Goal: Communication & Community: Answer question/provide support

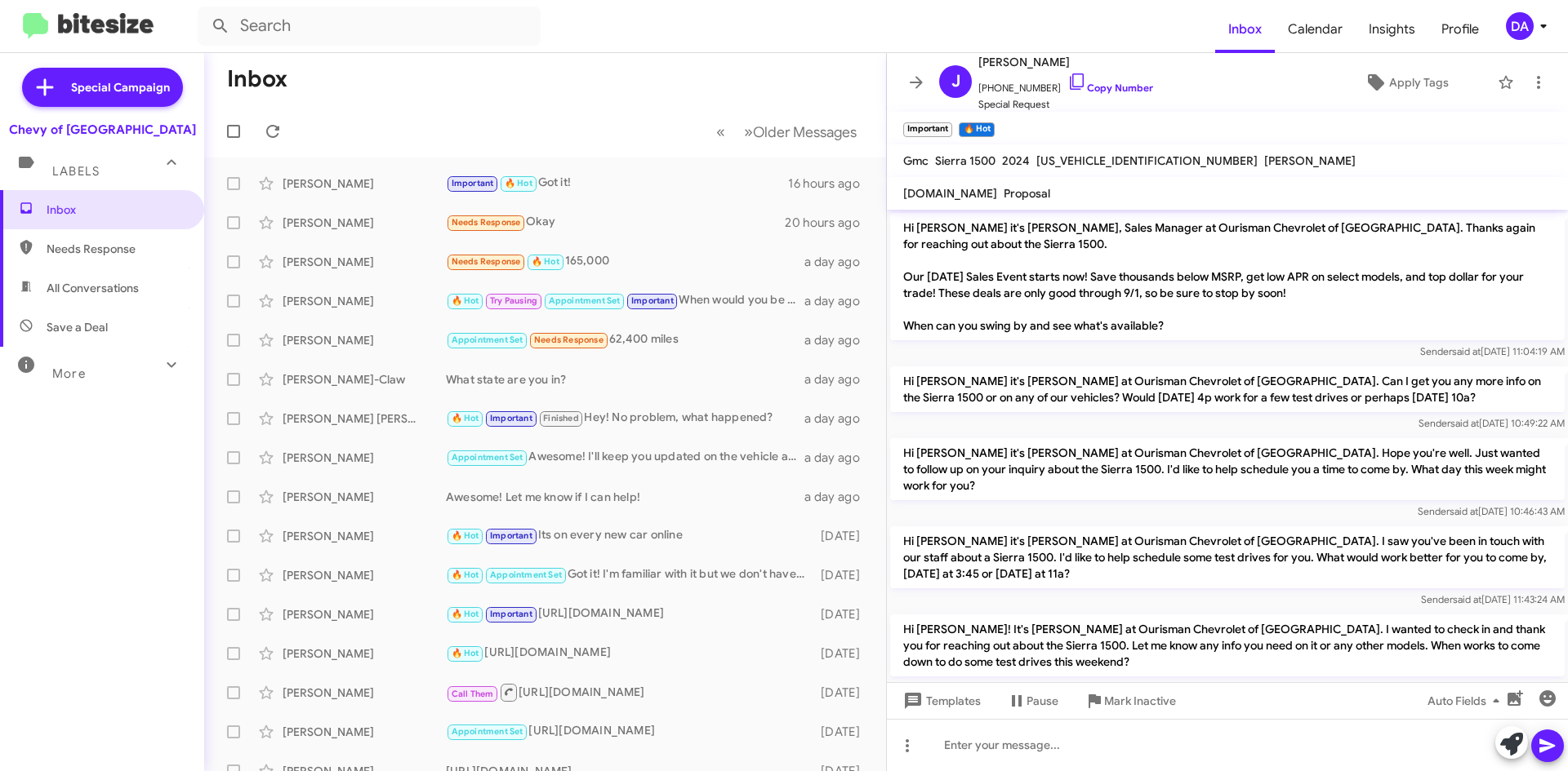
scroll to position [2041, 0]
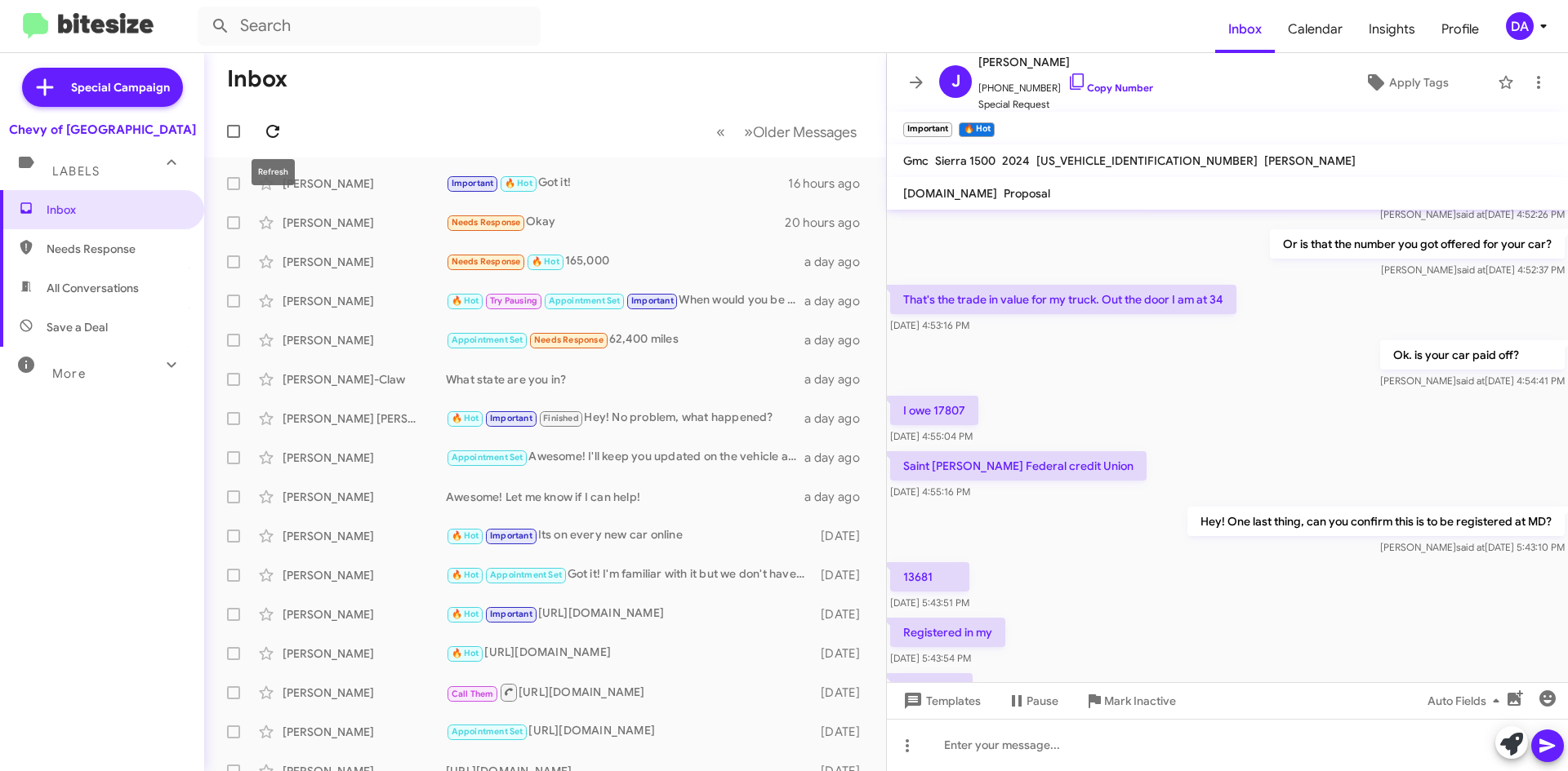
click at [275, 132] on icon at bounding box center [273, 132] width 20 height 20
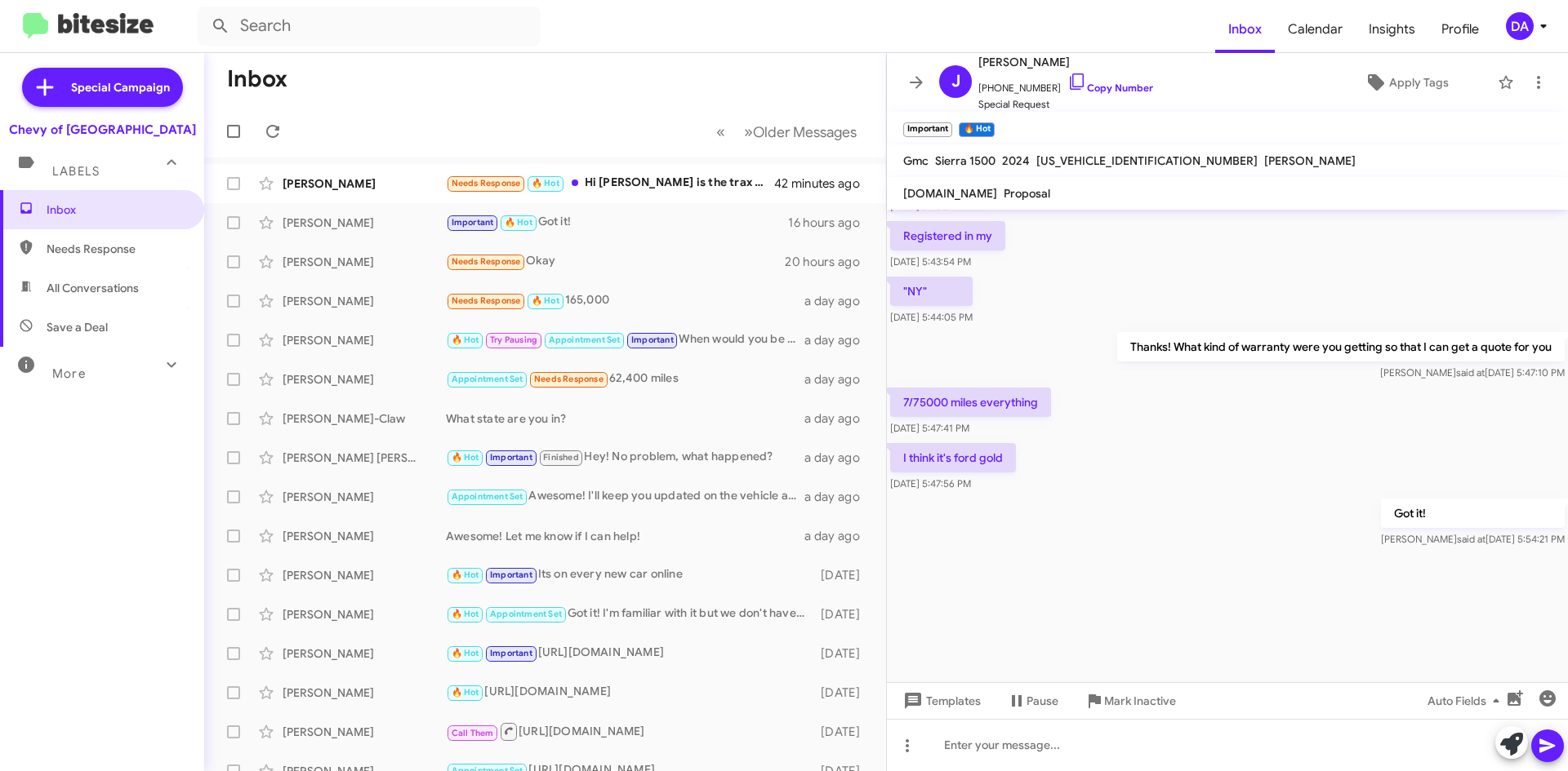
scroll to position [2449, 0]
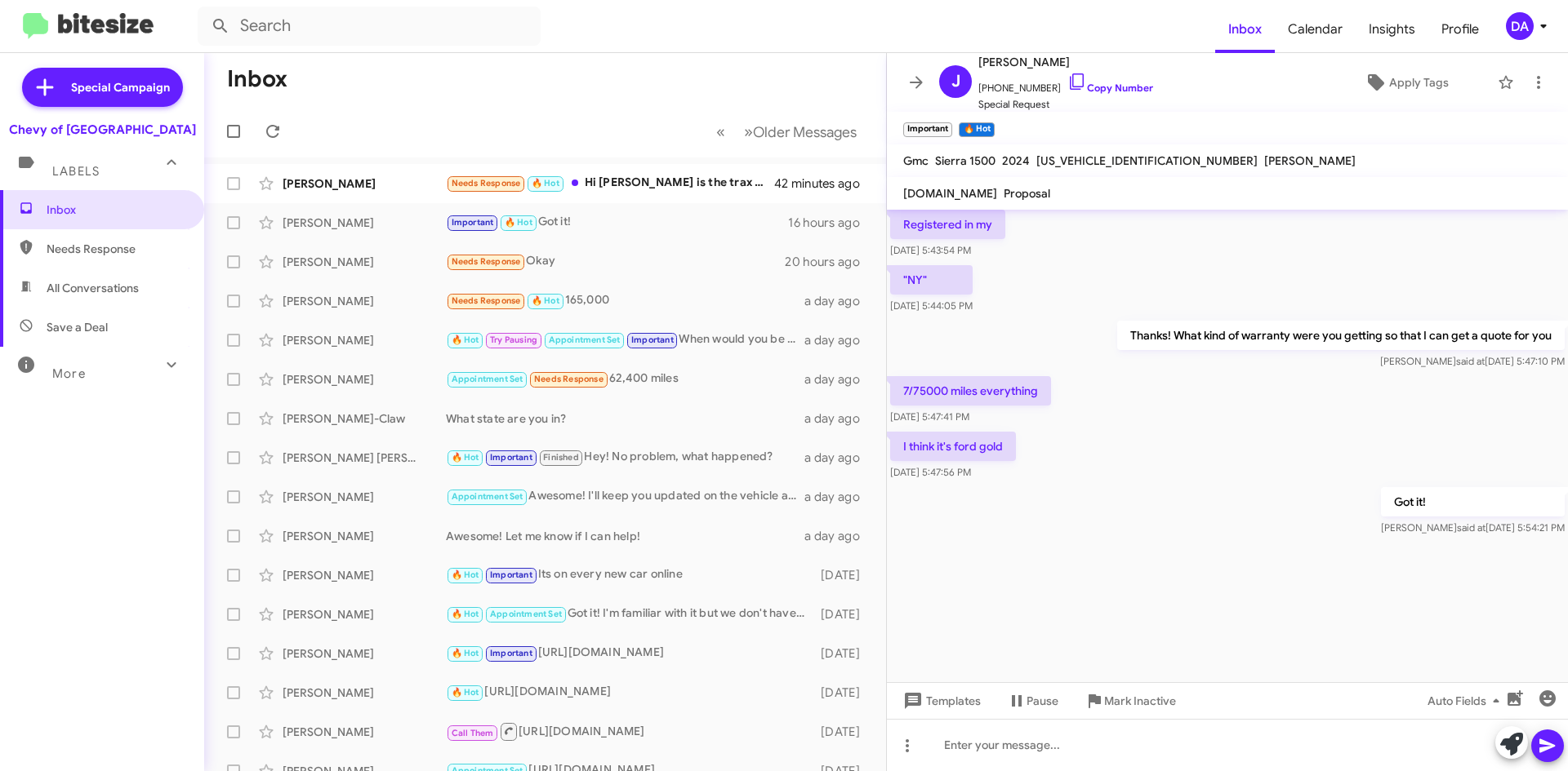
drag, startPoint x: 1116, startPoint y: 88, endPoint x: 563, endPoint y: 161, distance: 557.8
click at [1115, 88] on link "Copy Number" at bounding box center [1110, 88] width 86 height 13
click at [1453, 429] on div "I think it's ford gold [DATE] 5:47:56 PM" at bounding box center [1227, 457] width 681 height 56
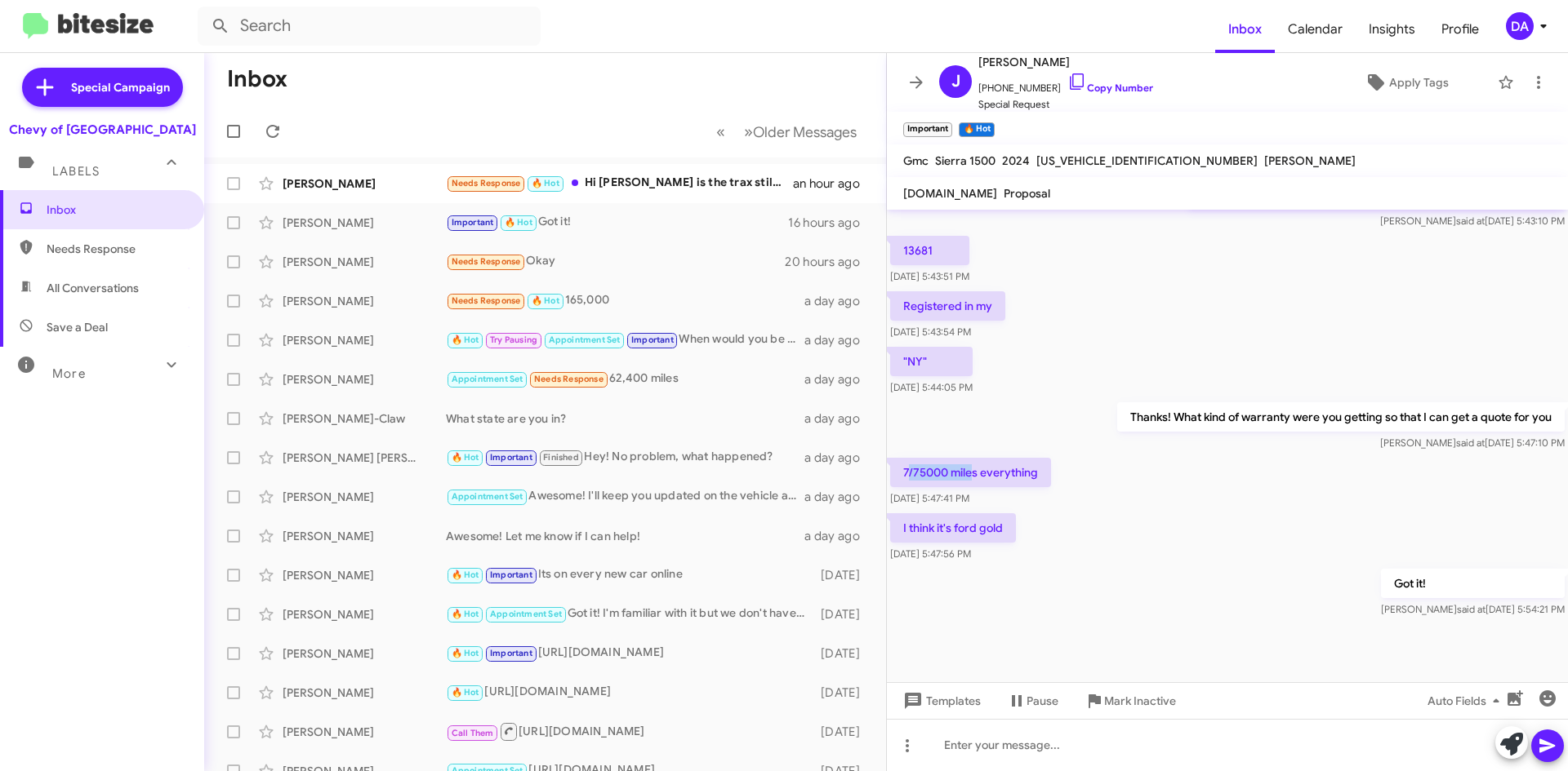
drag, startPoint x: 908, startPoint y: 456, endPoint x: 971, endPoint y: 448, distance: 63.5
click at [971, 458] on p "7/75000 miles everything" at bounding box center [971, 472] width 161 height 30
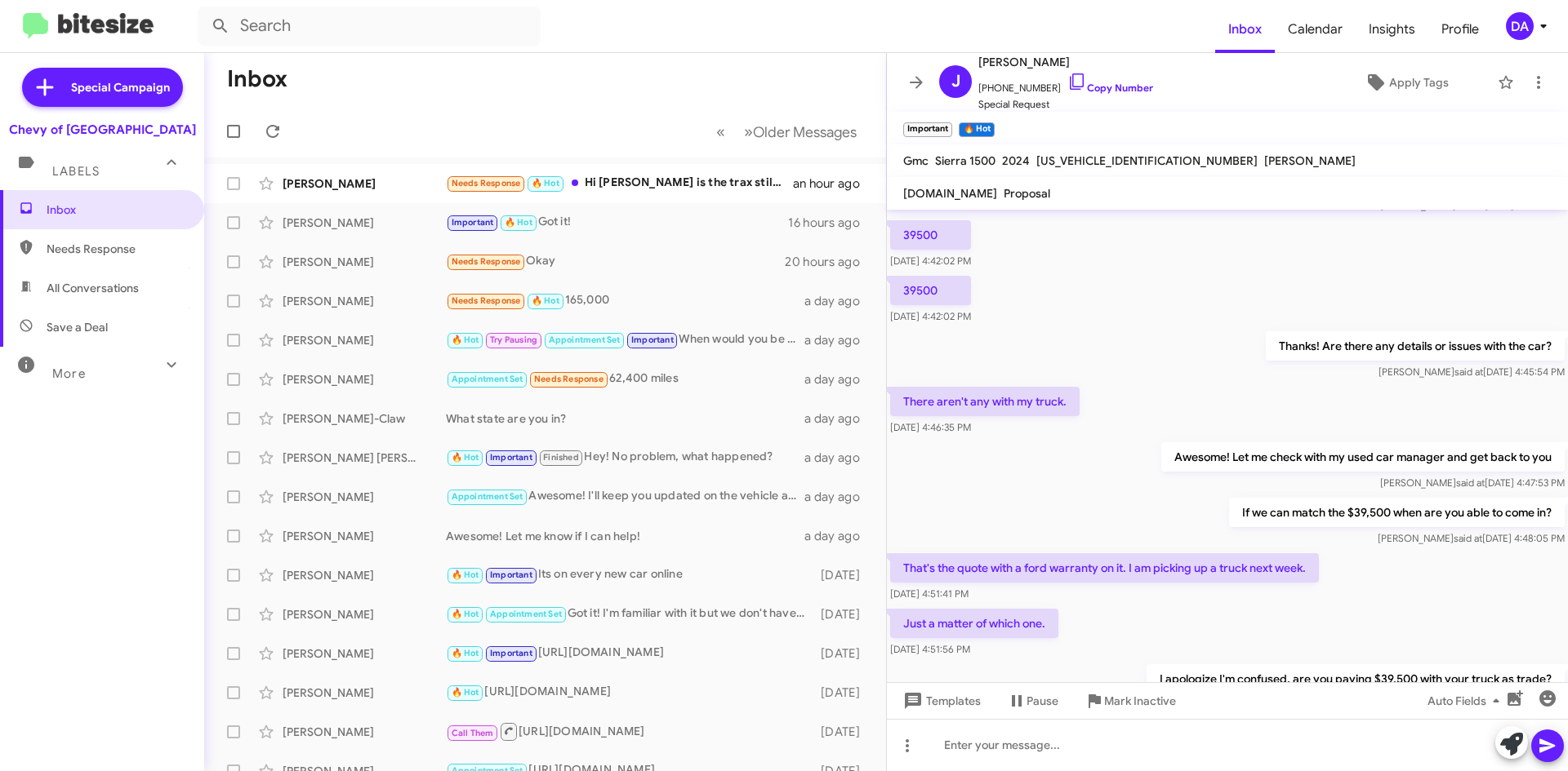
scroll to position [1551, 0]
drag, startPoint x: 1100, startPoint y: 88, endPoint x: 861, endPoint y: 110, distance: 240.0
click at [1100, 88] on link "Copy Number" at bounding box center [1110, 88] width 86 height 13
copy p "/75000 mile"
click at [1082, 456] on div "Awesome! Let me check with my used car manager and get back to you [PERSON_NAME…" at bounding box center [1227, 467] width 681 height 56
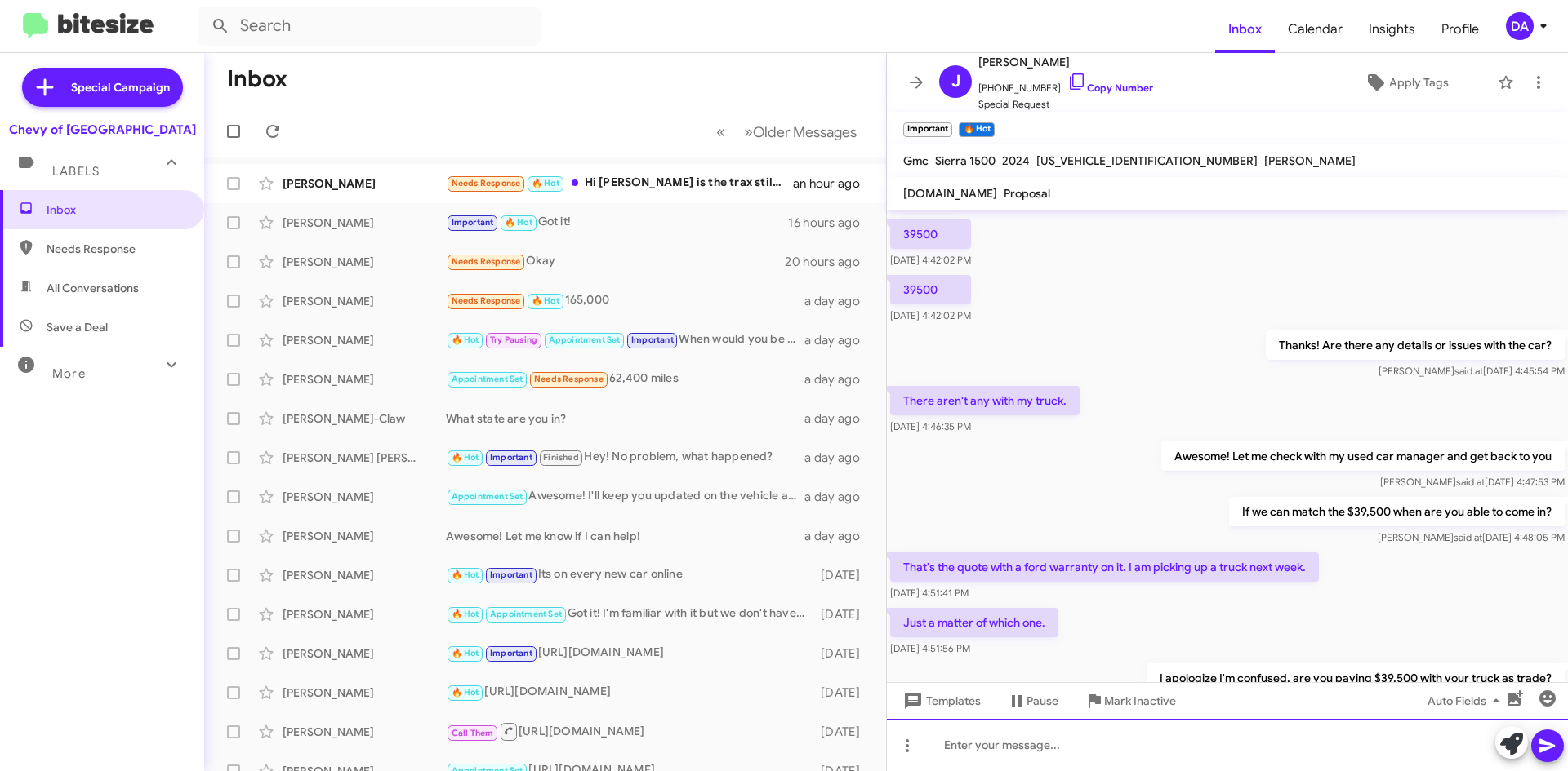
click at [1011, 739] on div at bounding box center [1227, 745] width 681 height 52
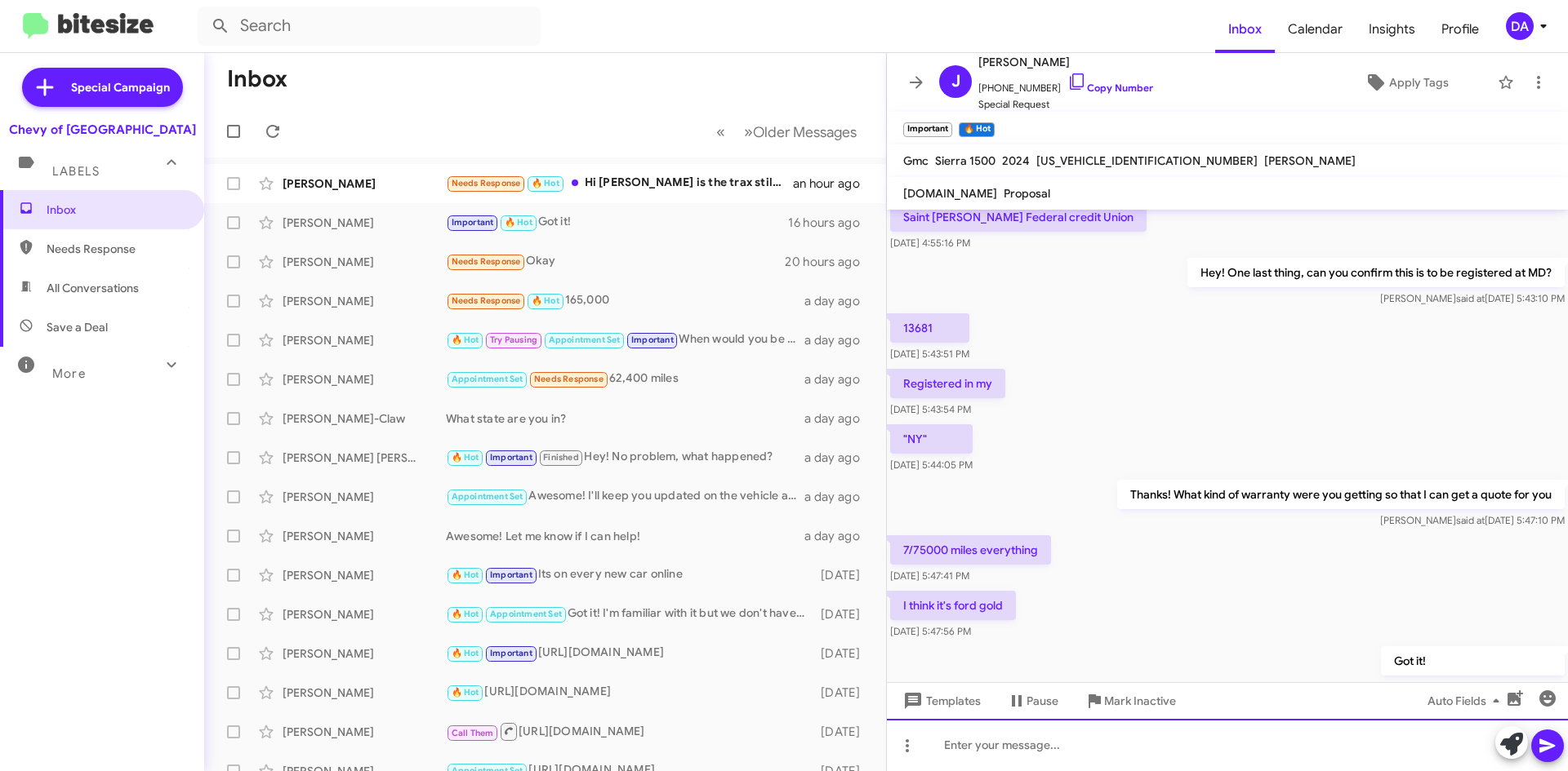
scroll to position [2449, 0]
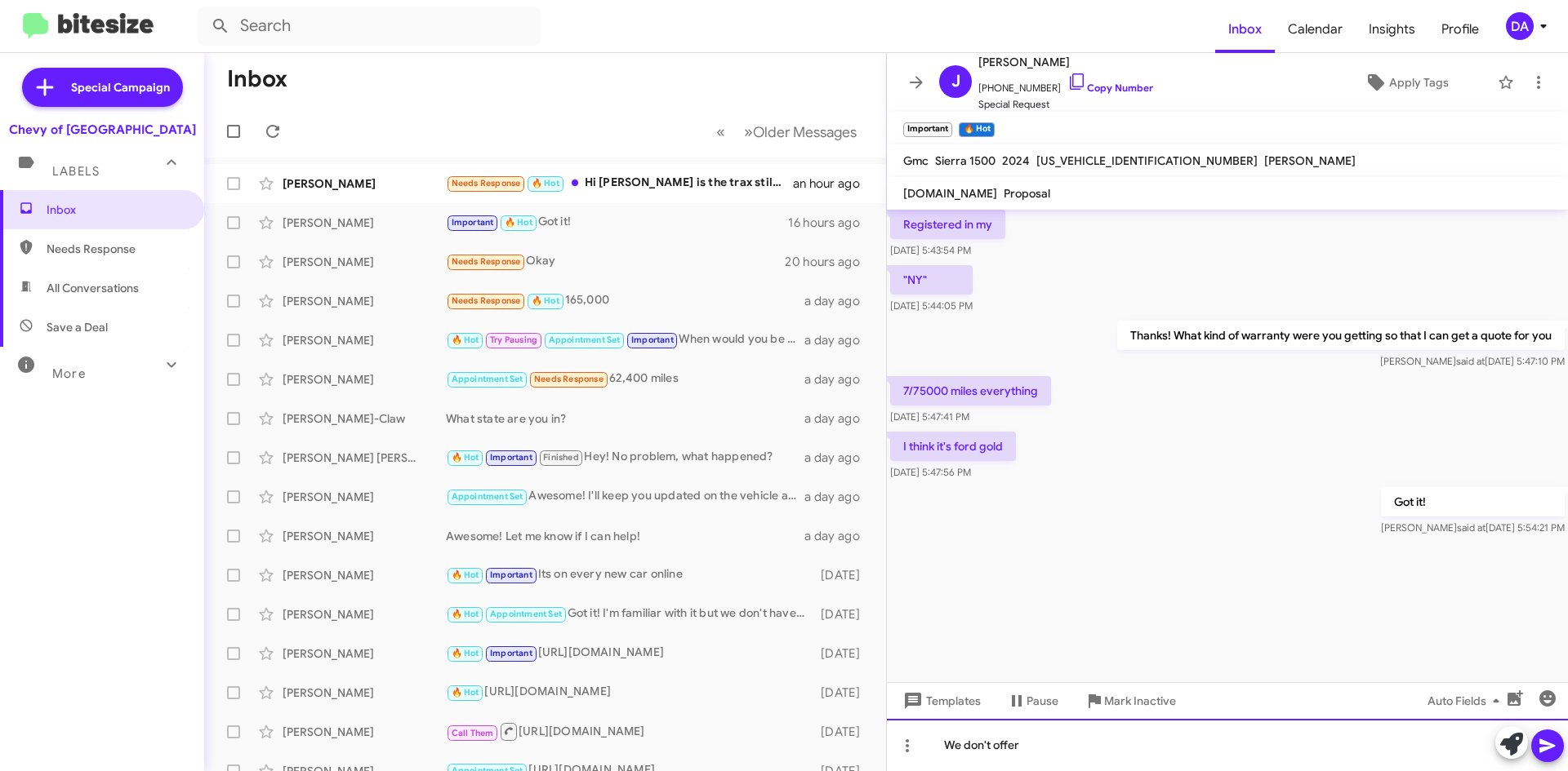
click at [1153, 756] on div "We don't offer" at bounding box center [1227, 745] width 681 height 52
click at [1473, 750] on div "We don't offer gold warranty but we have a Platinum Warranty which would have m…" at bounding box center [1227, 745] width 681 height 52
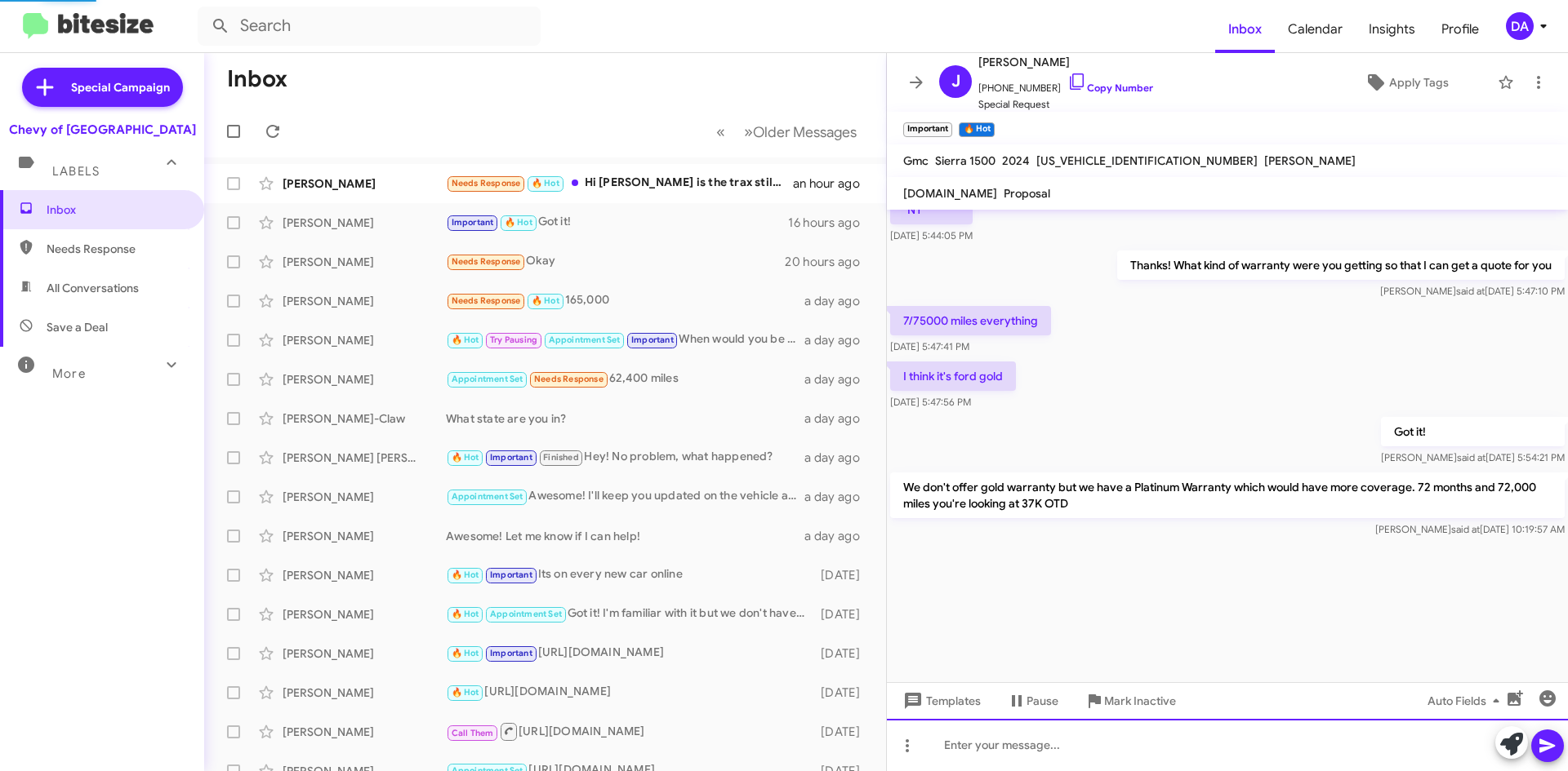
scroll to position [2525, 0]
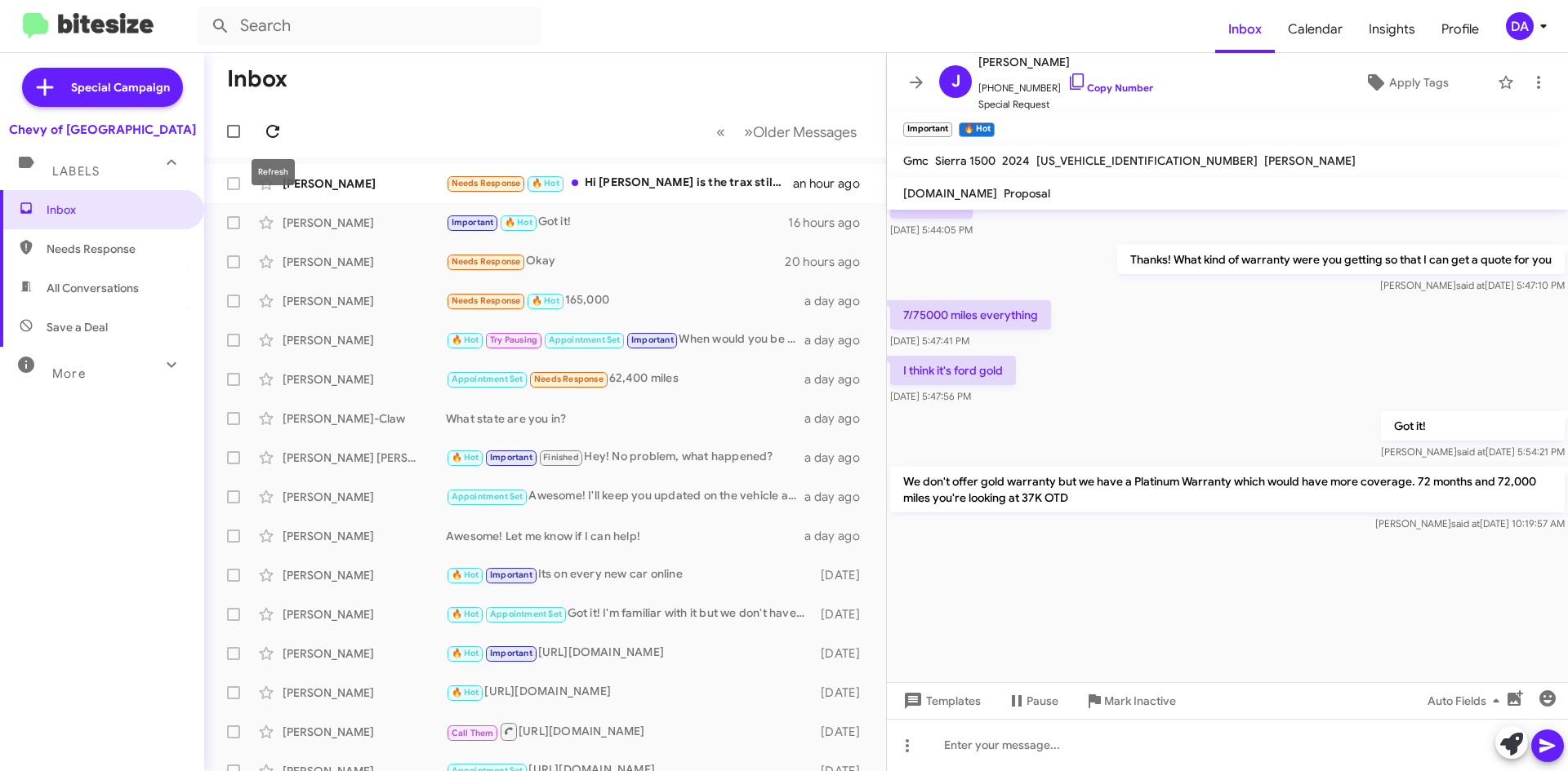
click at [271, 127] on icon at bounding box center [273, 132] width 20 height 20
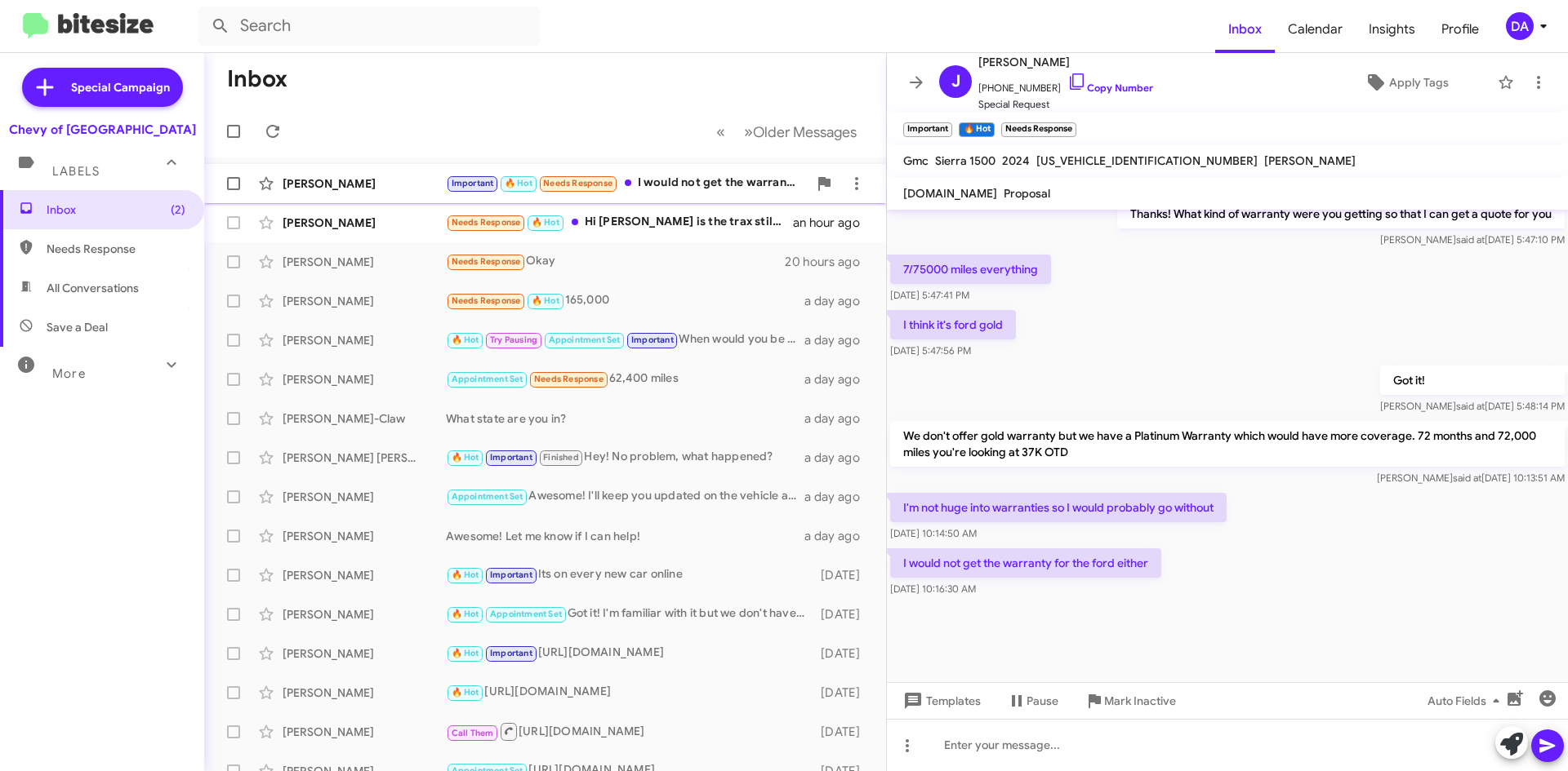
click at [661, 175] on div "Important 🔥 Hot Needs Response I would not get the warranty for the ford either" at bounding box center [626, 183] width 361 height 19
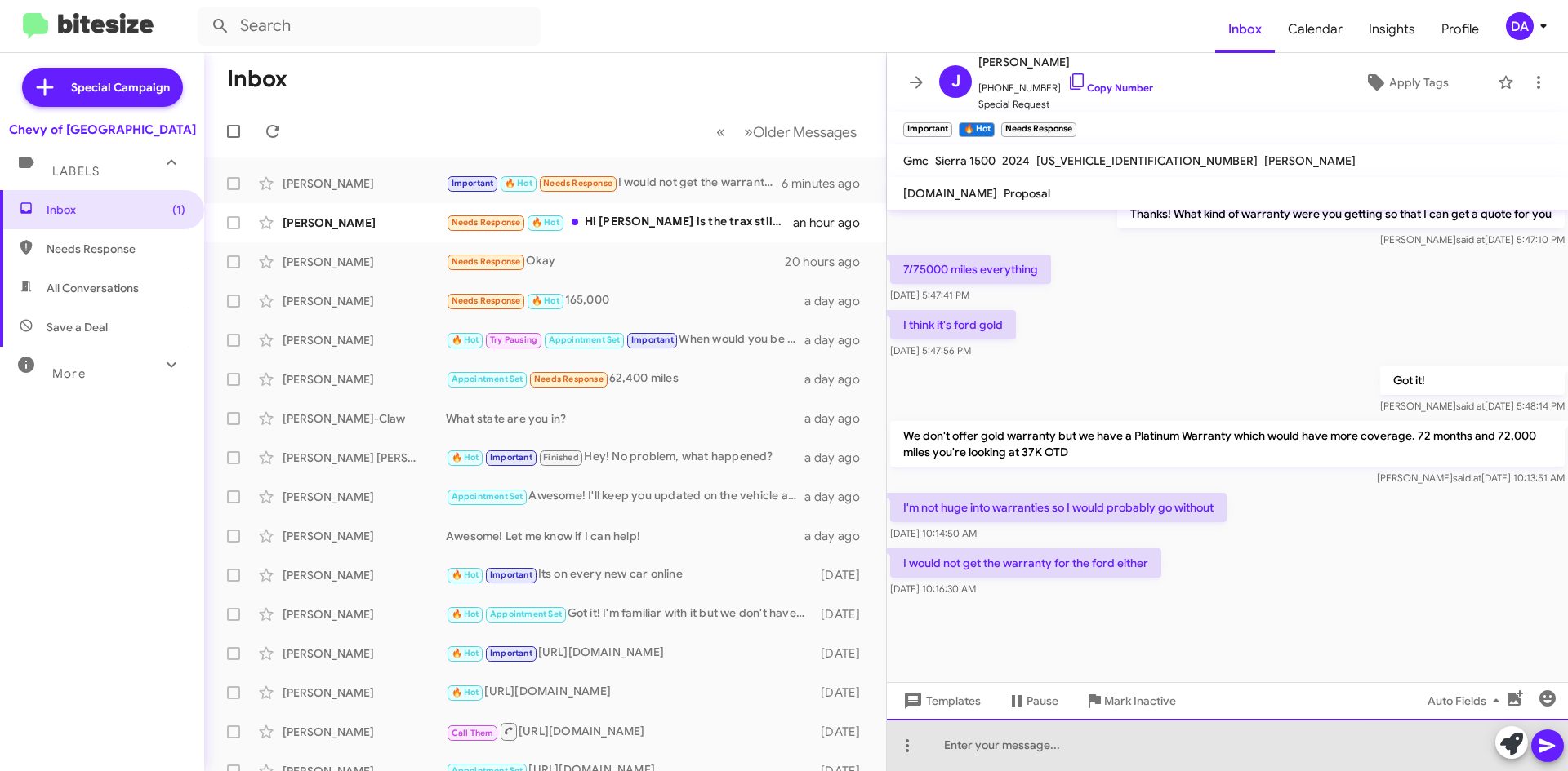
click at [1053, 736] on div at bounding box center [1227, 745] width 681 height 52
click at [1053, 731] on div at bounding box center [1227, 745] width 681 height 52
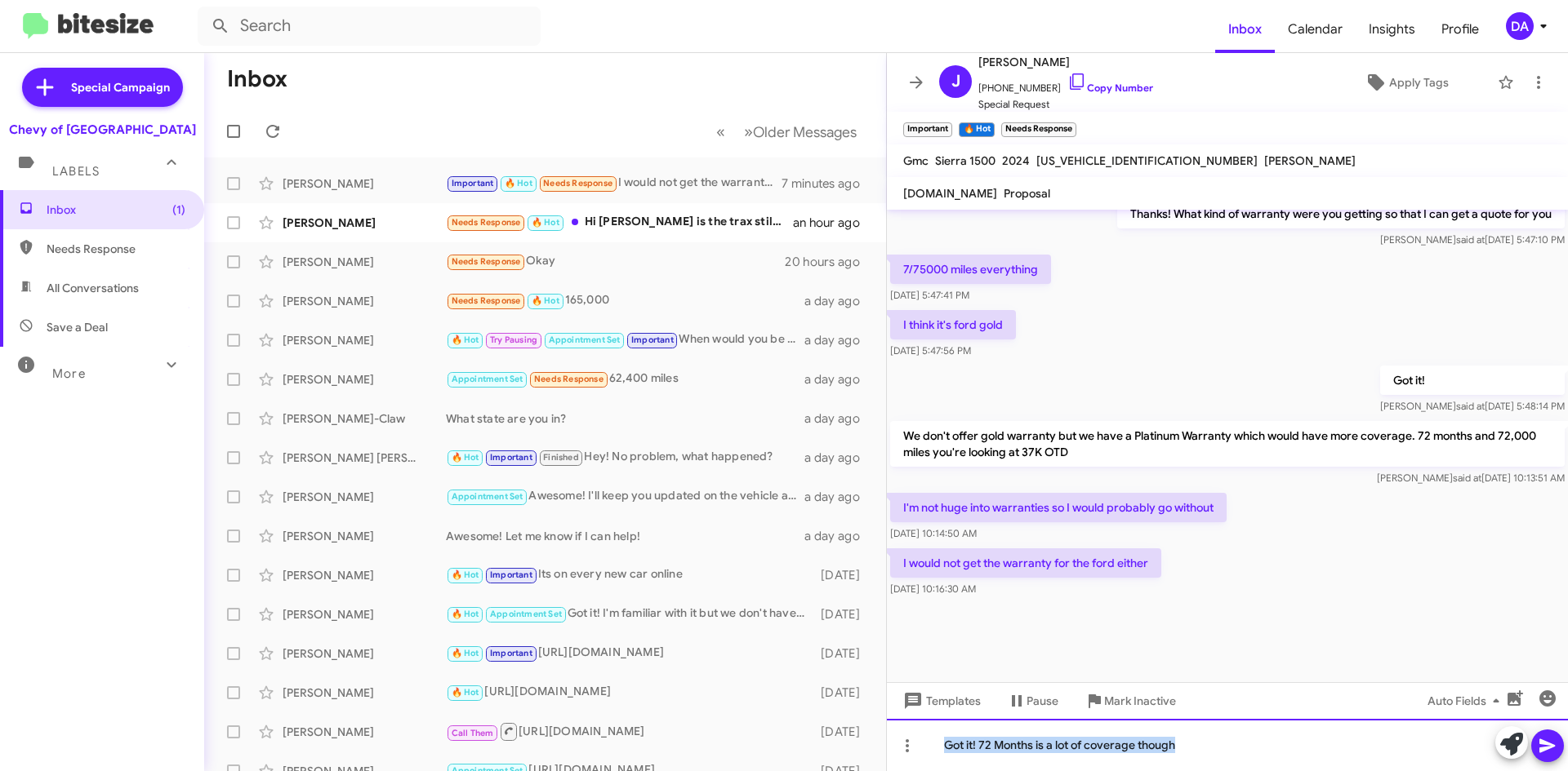
click at [981, 748] on div "Got it! 72 Months is a lot of coverage though" at bounding box center [1227, 745] width 681 height 52
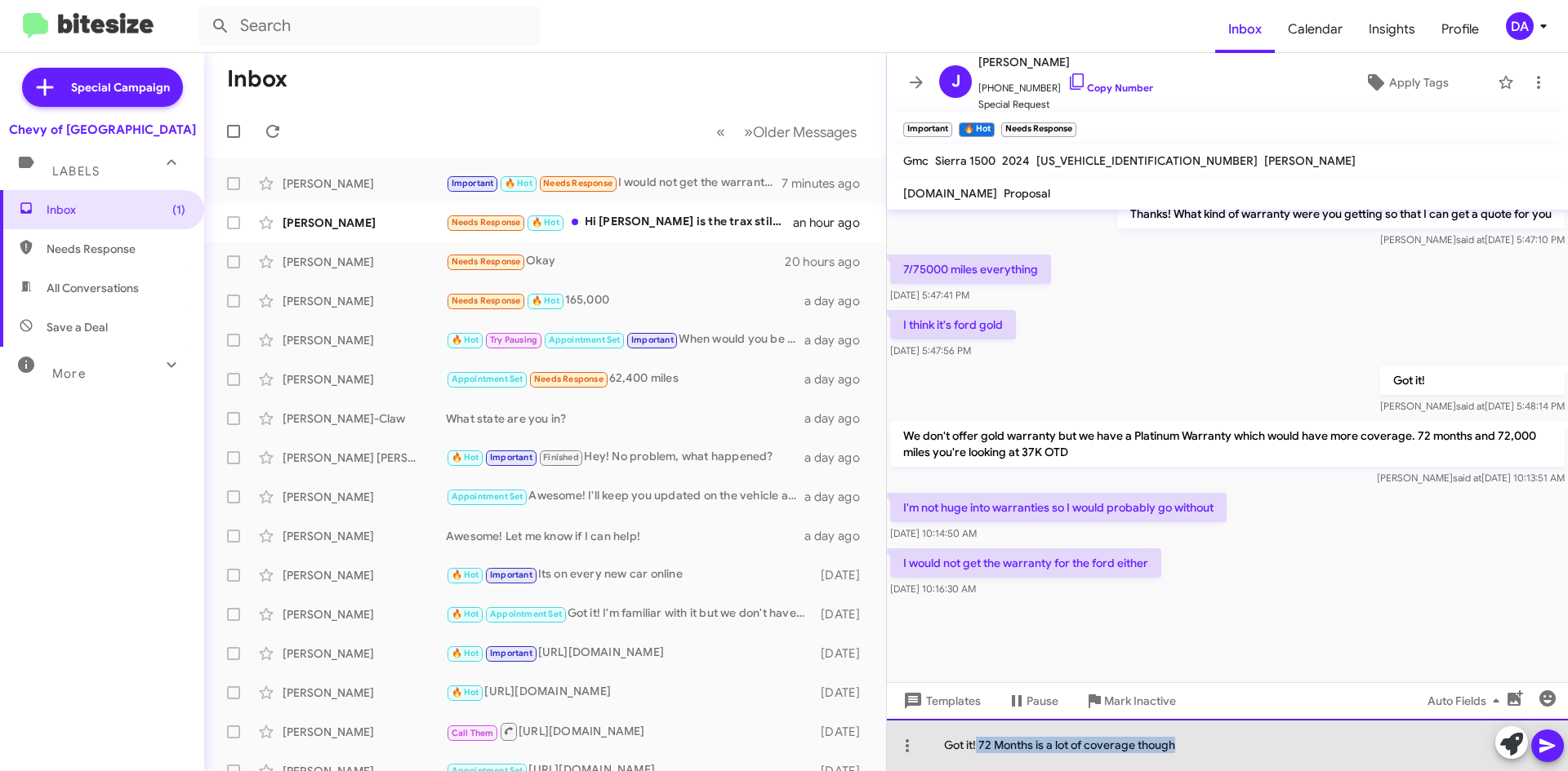
drag, startPoint x: 979, startPoint y: 742, endPoint x: 1206, endPoint y: 738, distance: 227.0
click at [1206, 738] on div "Got it! 72 Months is a lot of coverage though" at bounding box center [1227, 745] width 681 height 52
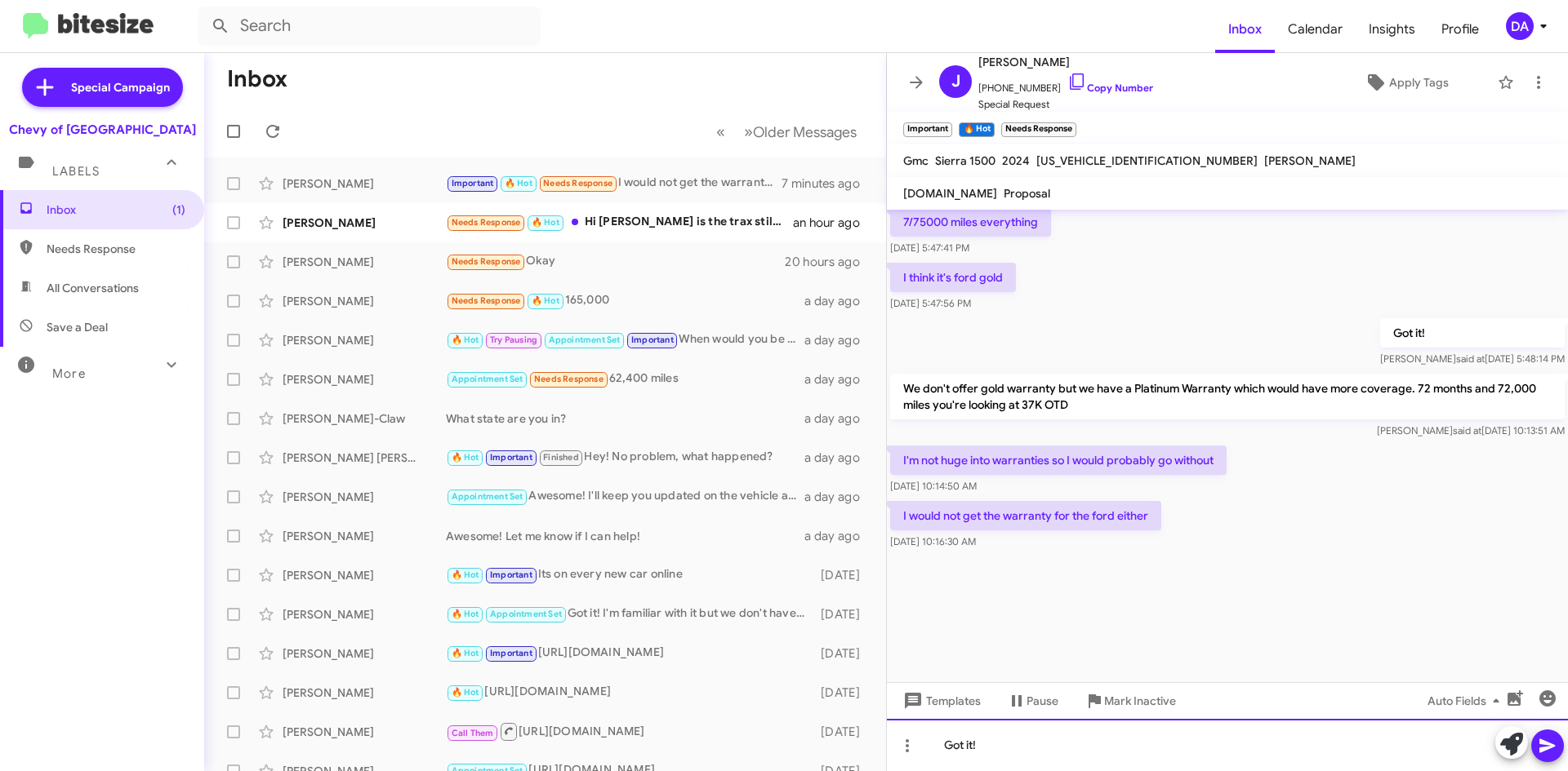
scroll to position [2426, 0]
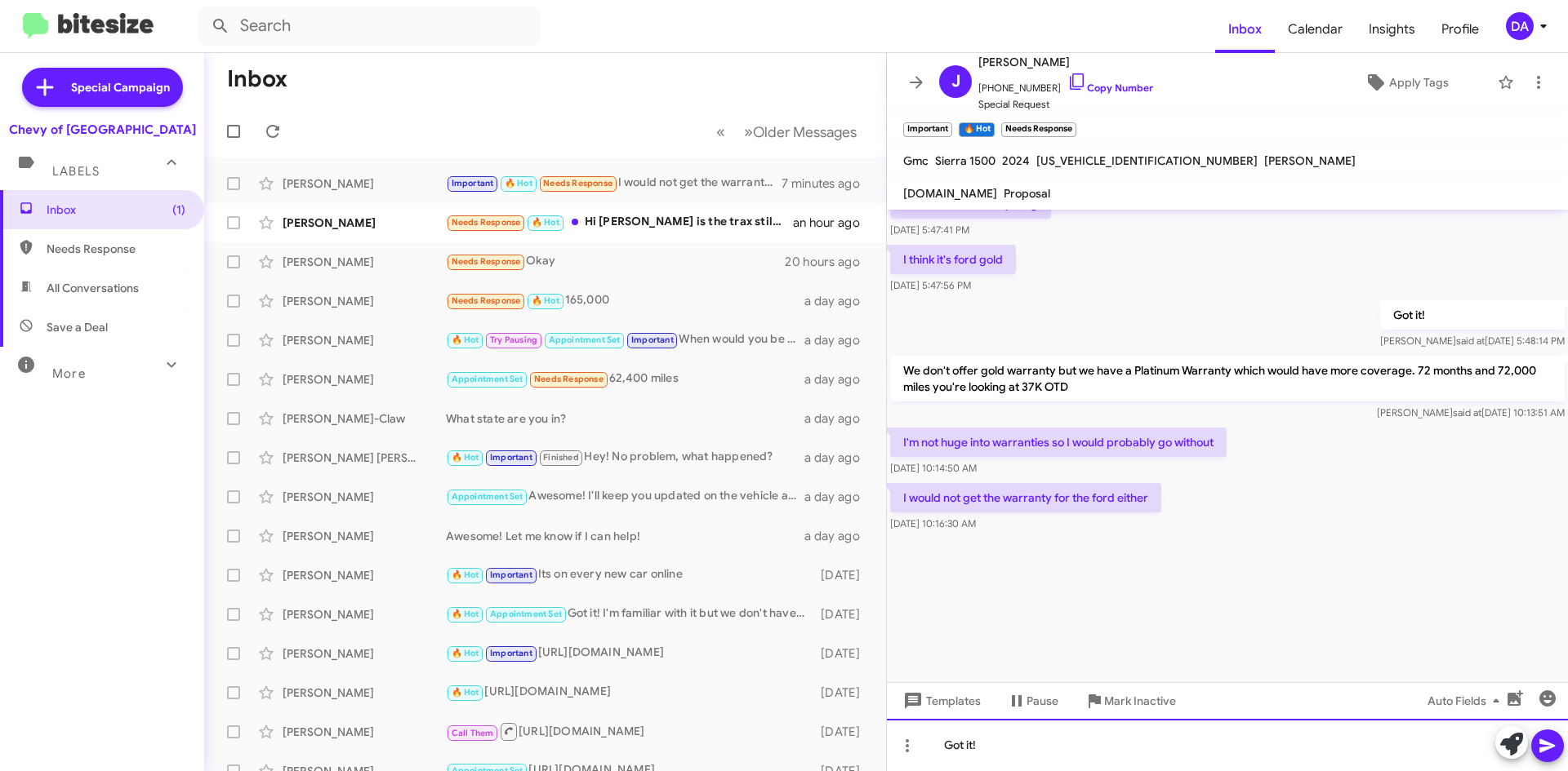
click at [1118, 757] on div "Got it!" at bounding box center [1227, 745] width 681 height 52
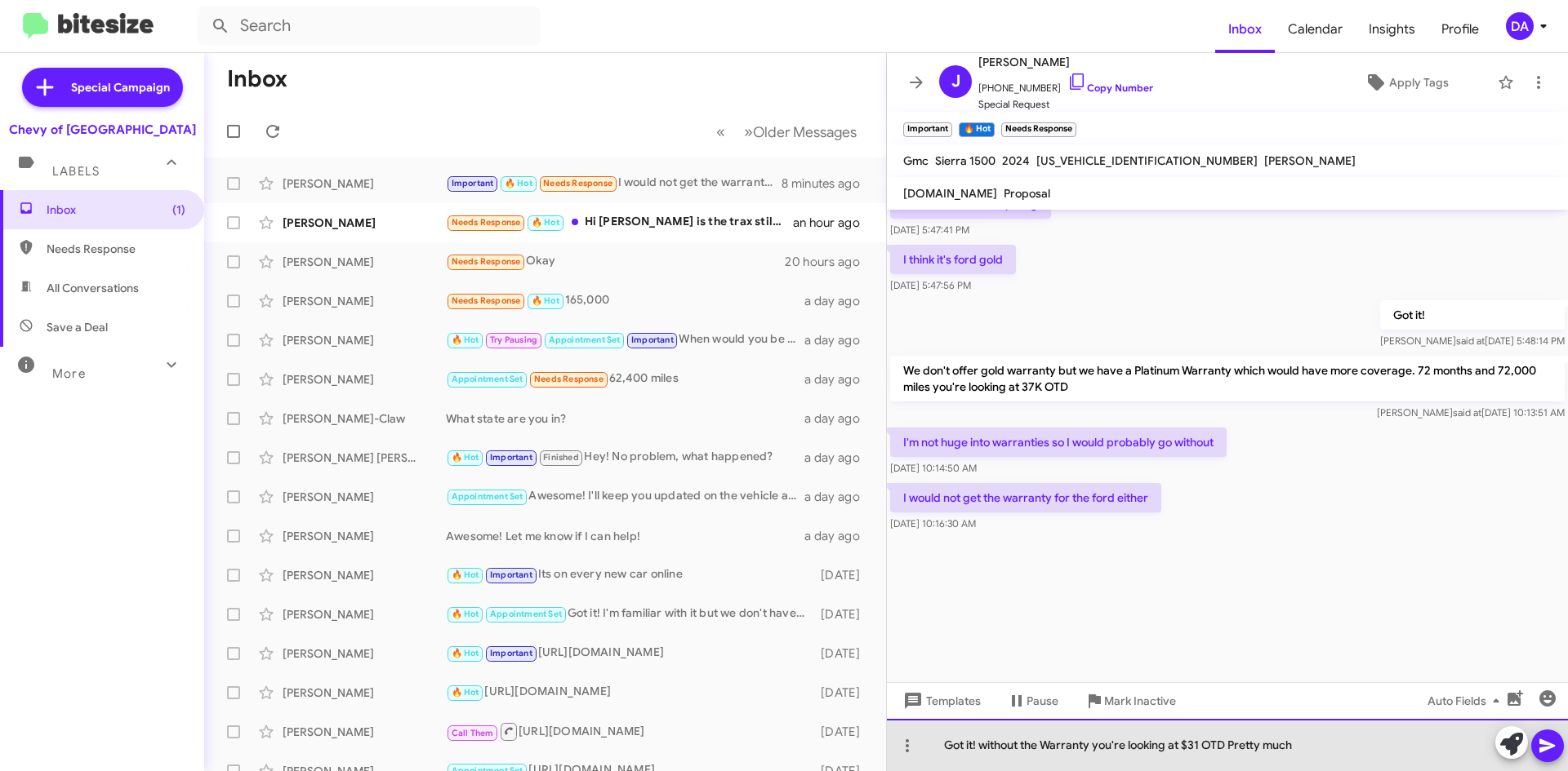
click at [1333, 746] on div "Got it! without the Warranty you're looking at $31 OTD Pretty much" at bounding box center [1227, 745] width 681 height 52
drag, startPoint x: 1298, startPoint y: 748, endPoint x: 1190, endPoint y: 749, distance: 108.0
click at [1190, 749] on div "Got it! without the Warranty you're looking at $31 OTD Pretty much" at bounding box center [1227, 745] width 681 height 52
click at [1306, 730] on div "Got it! without the Warranty you're looking at $31 OTD Pretty much" at bounding box center [1227, 745] width 681 height 52
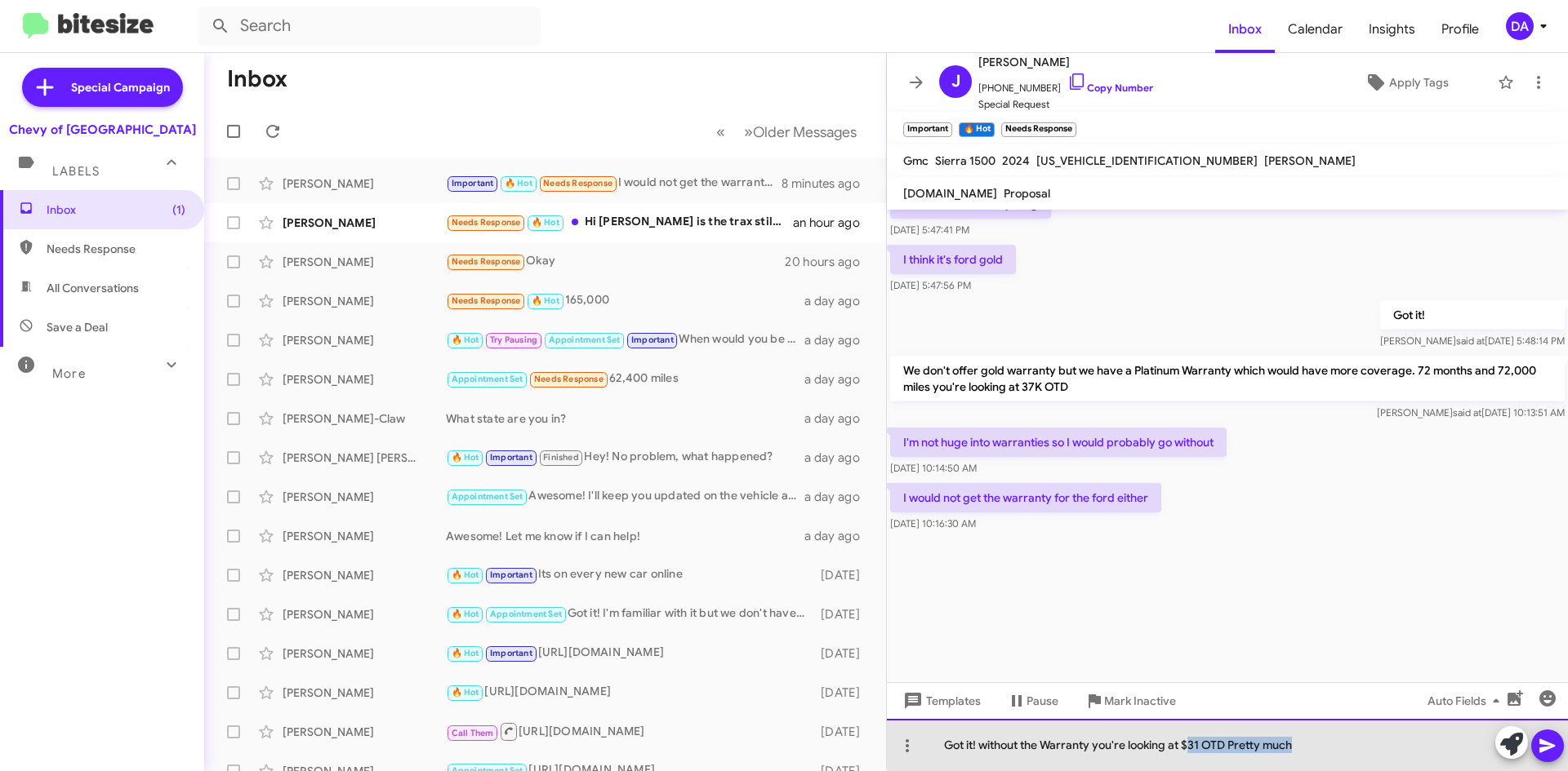
drag, startPoint x: 1321, startPoint y: 739, endPoint x: 1194, endPoint y: 745, distance: 127.1
click at [1194, 745] on div "Got it! without the Warranty you're looking at $31 OTD Pretty much" at bounding box center [1227, 745] width 681 height 52
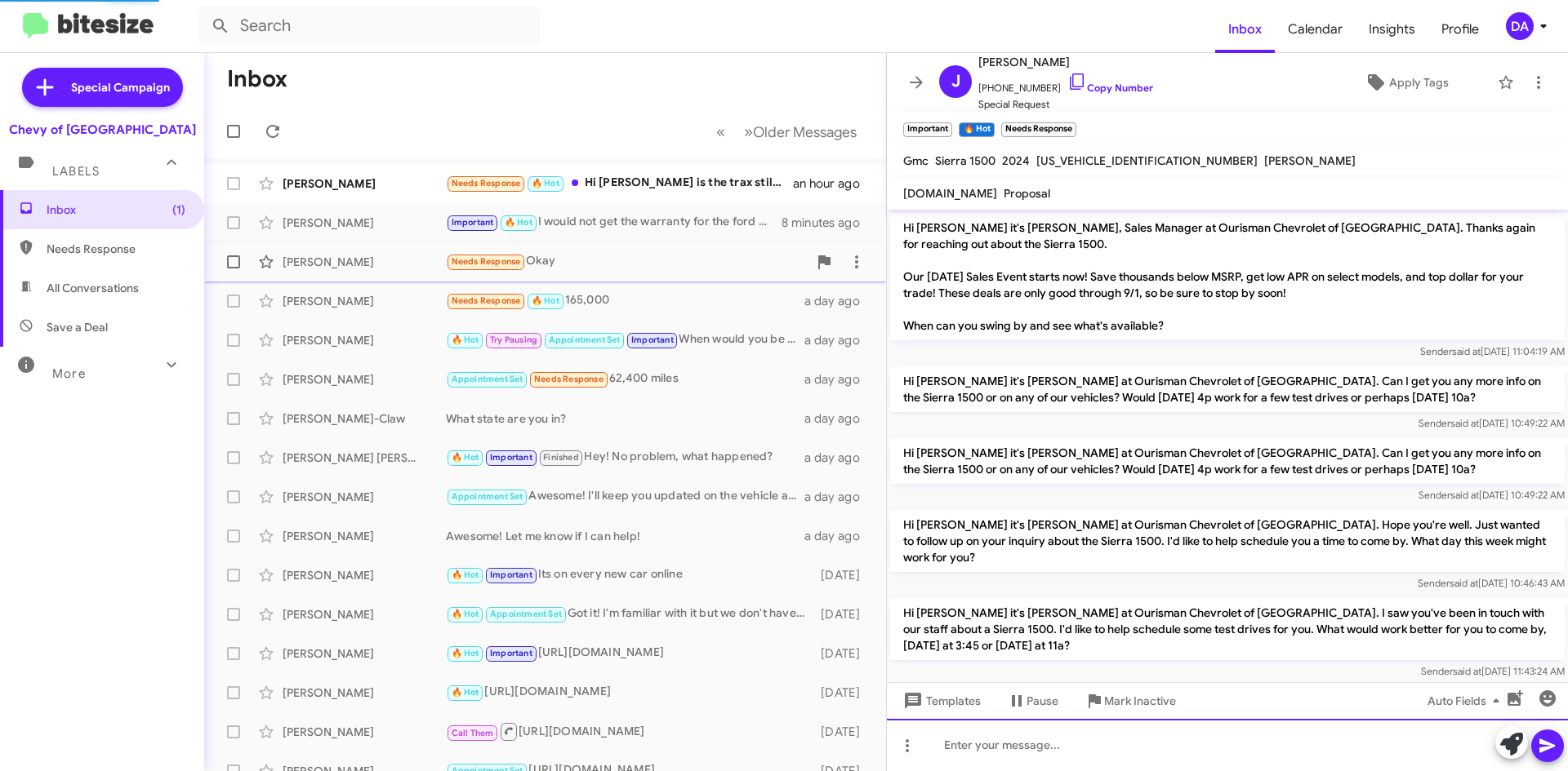
scroll to position [82, 0]
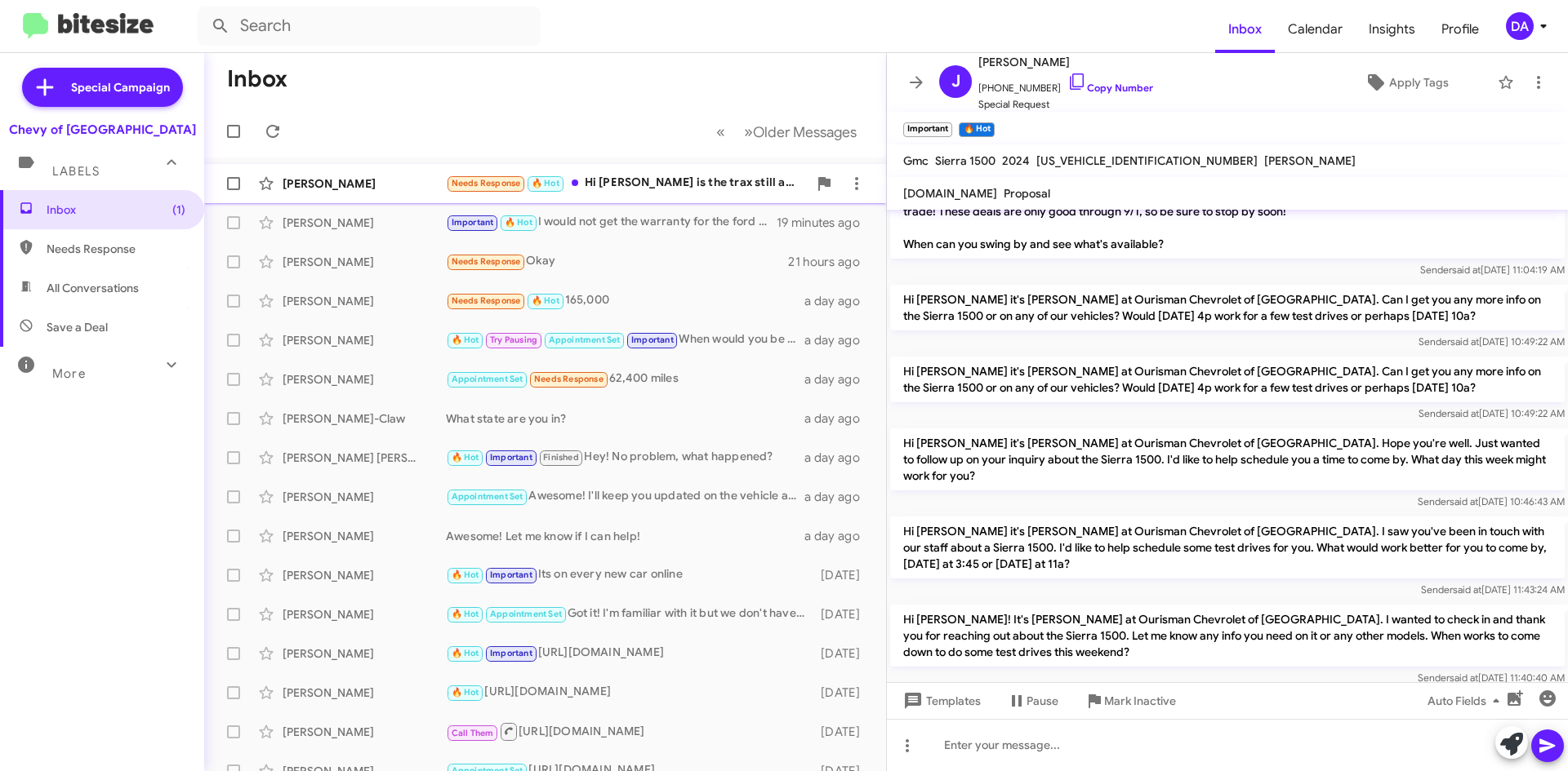
click at [427, 188] on div "[PERSON_NAME]" at bounding box center [364, 184] width 163 height 16
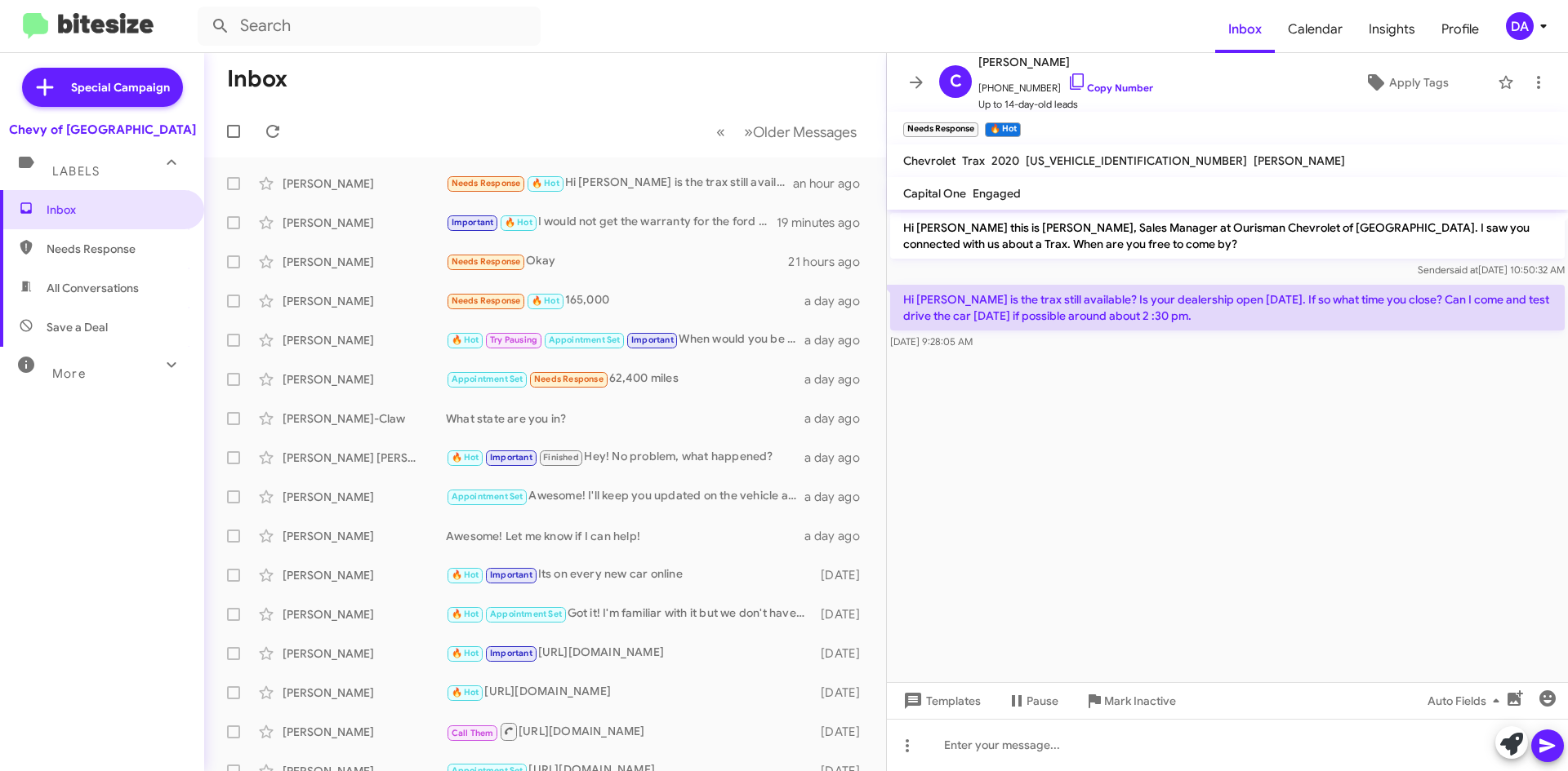
click at [1077, 168] on span "[US_VEHICLE_IDENTIFICATION_NUMBER]" at bounding box center [1136, 160] width 222 height 14
copy span "[US_VEHICLE_IDENTIFICATION_NUMBER]"
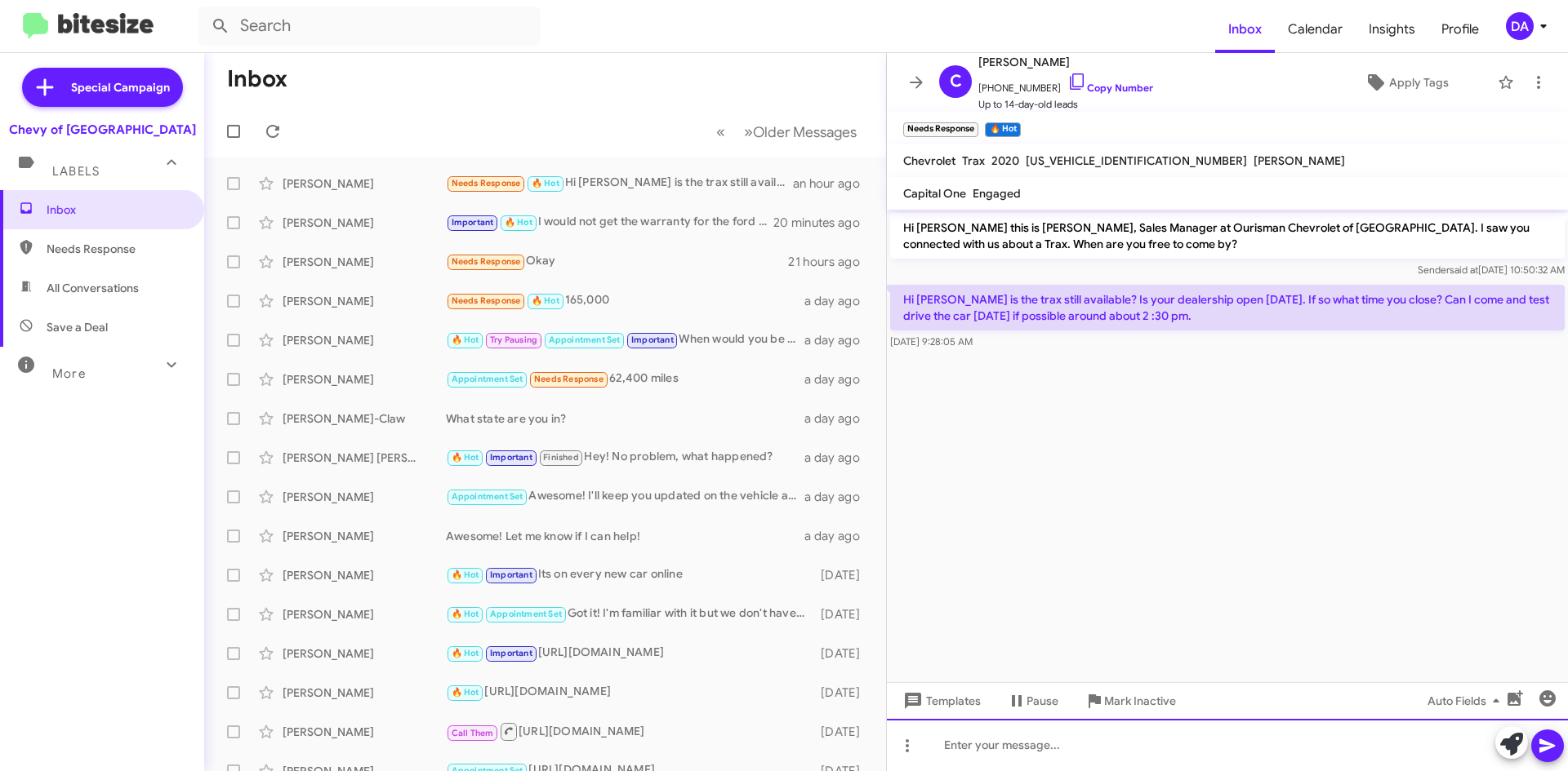
click at [1020, 747] on div at bounding box center [1227, 745] width 681 height 52
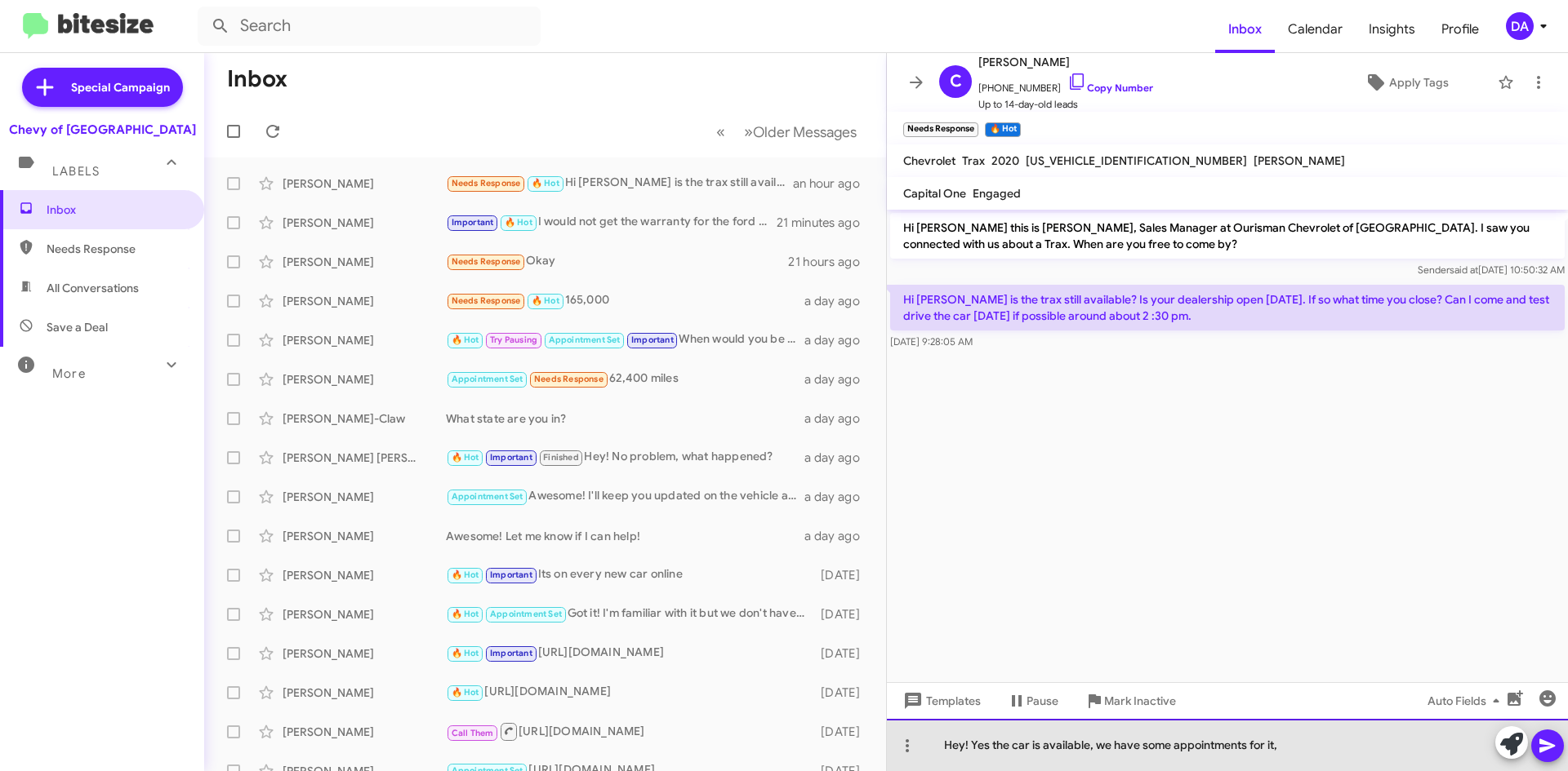
click at [1308, 762] on div "Hey! Yes the car is available, we have some appointments for it," at bounding box center [1227, 745] width 681 height 52
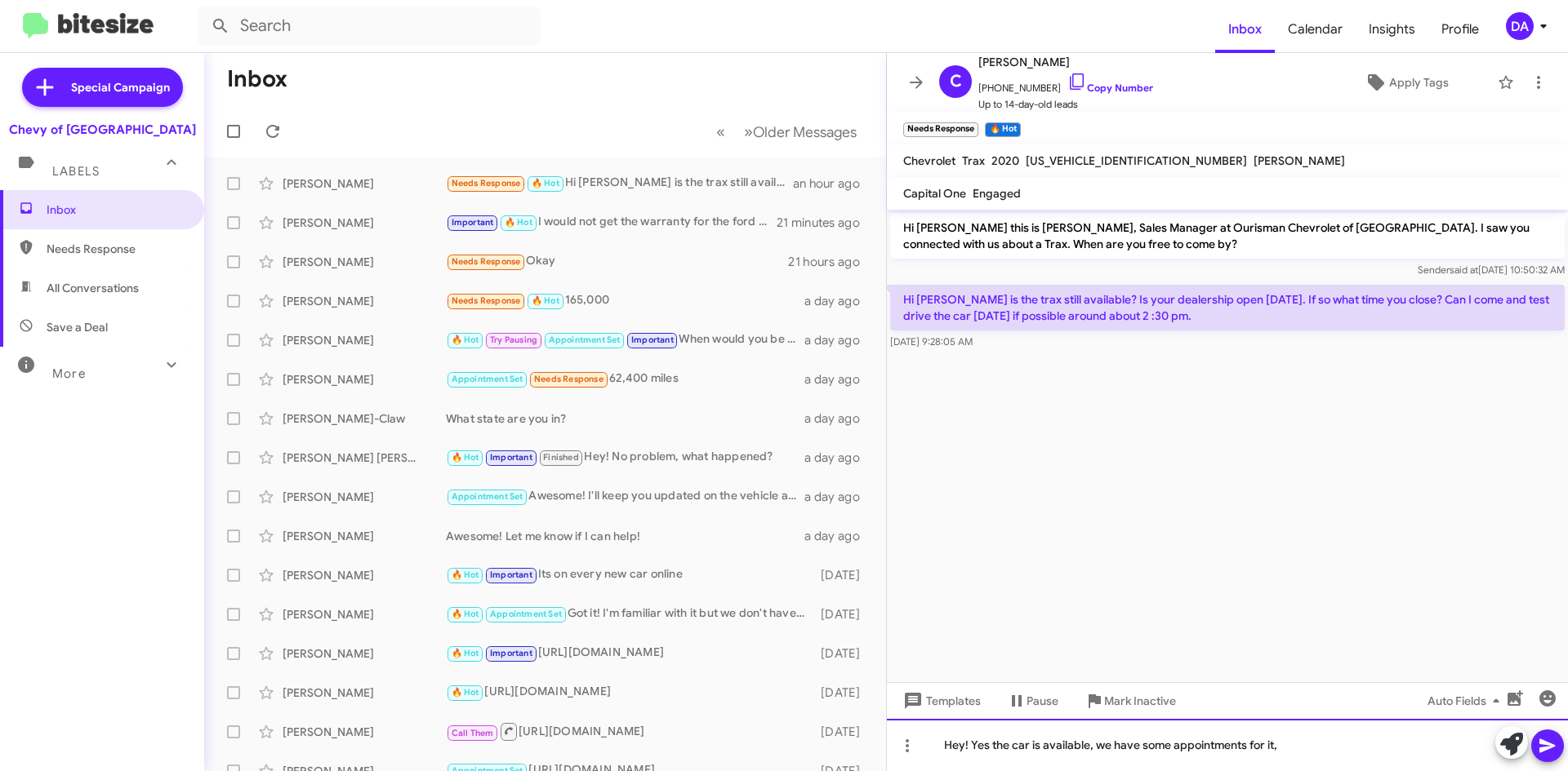
click at [1300, 745] on div "Hey! Yes the car is available, we have some appointments for it," at bounding box center [1227, 745] width 681 height 52
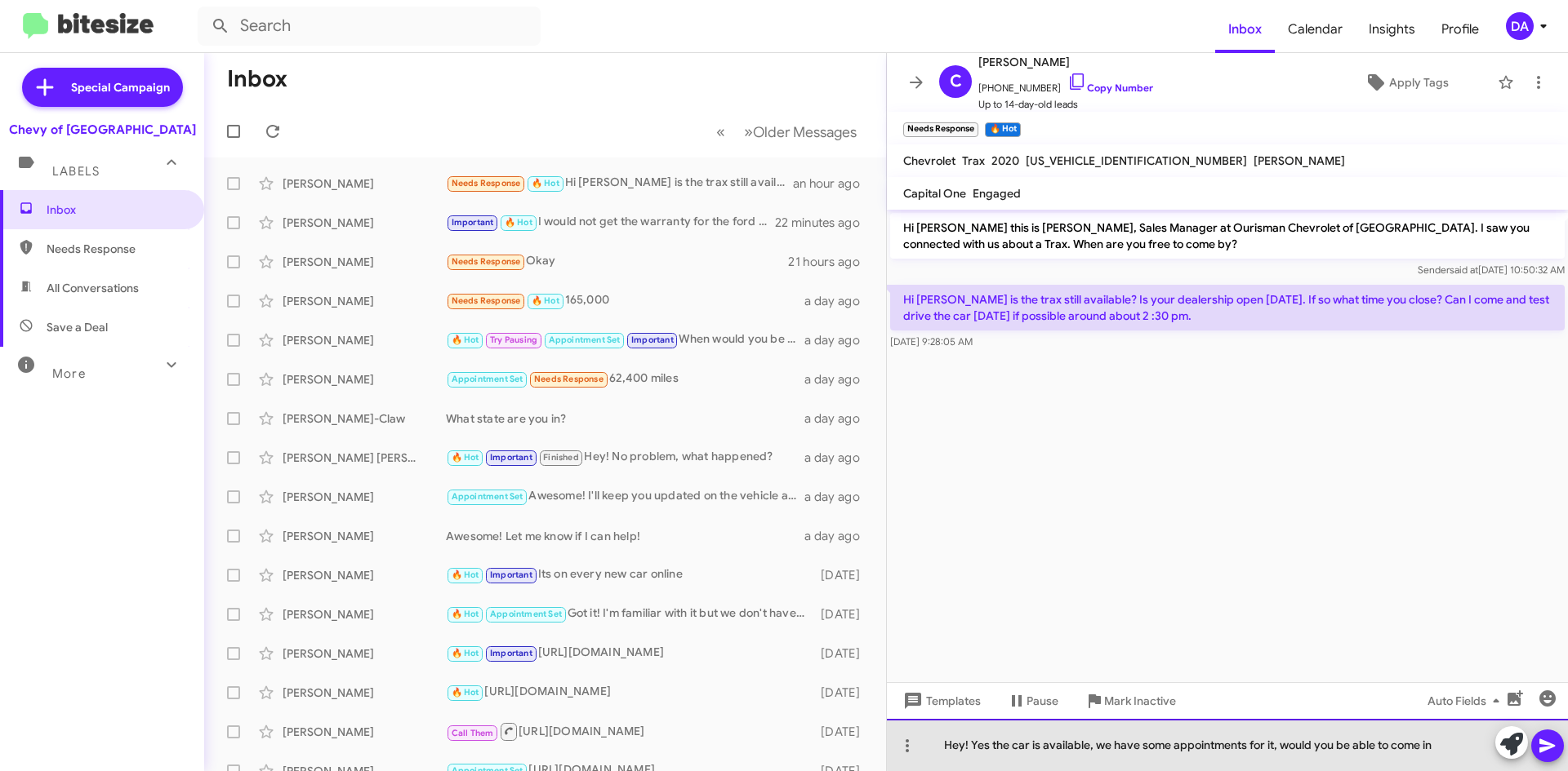
click at [1452, 739] on div "Hey! Yes the car is available, we have some appointments for it, would you be a…" at bounding box center [1227, 745] width 681 height 52
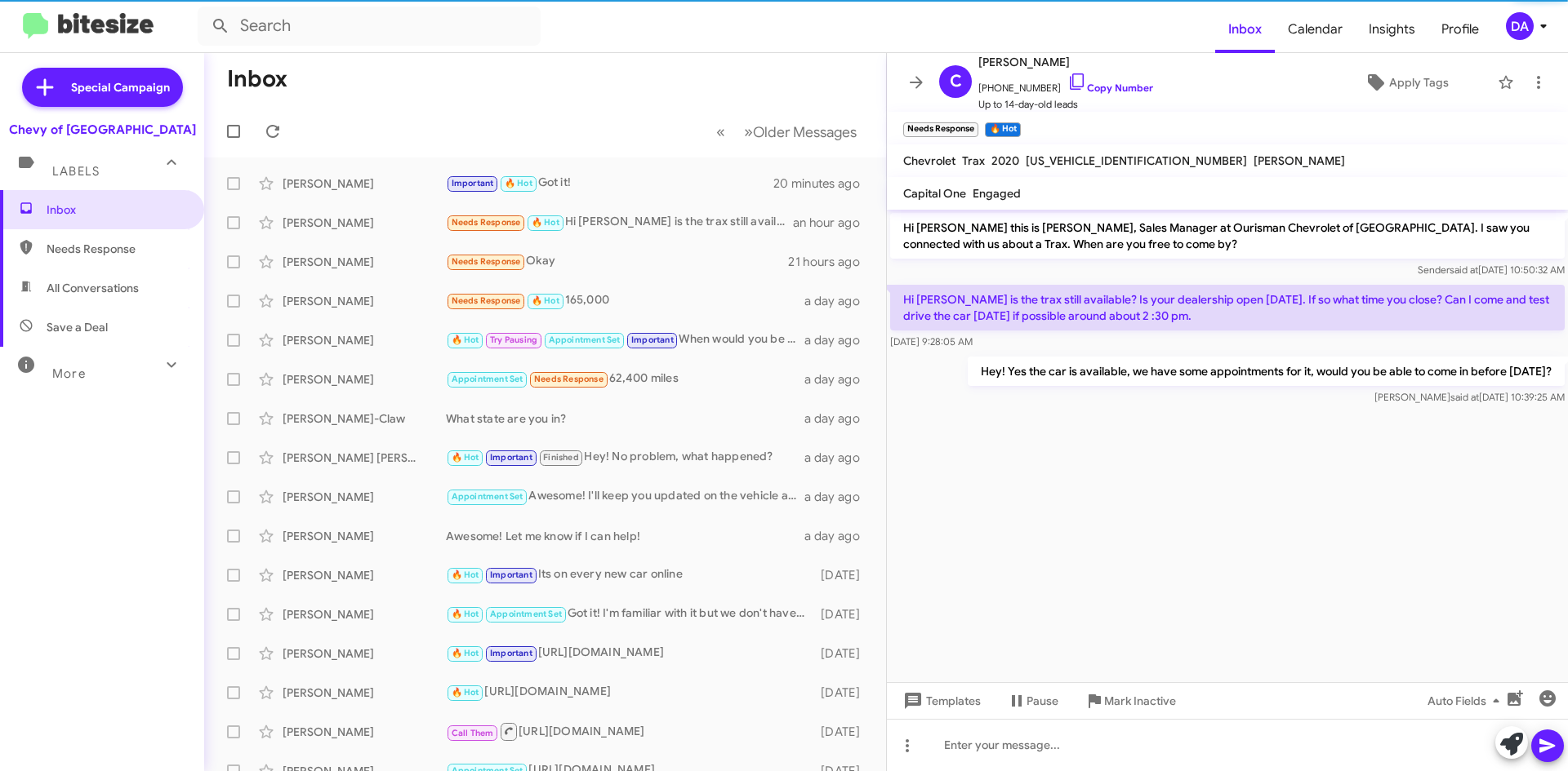
click at [255, 126] on div at bounding box center [237, 132] width 40 height 32
click at [257, 126] on span at bounding box center [273, 132] width 32 height 20
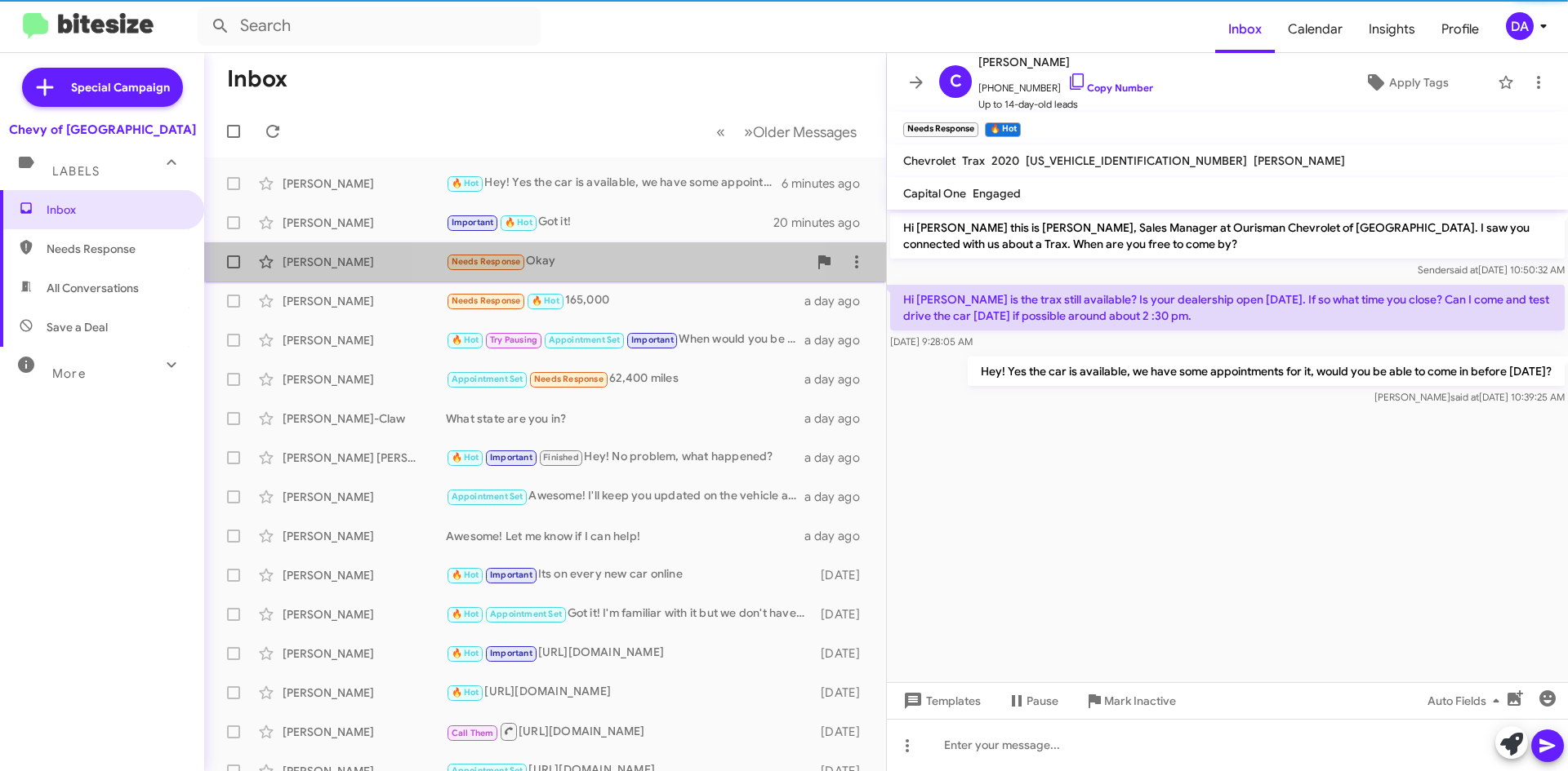
click at [615, 268] on div "Needs Response Okay" at bounding box center [626, 261] width 361 height 19
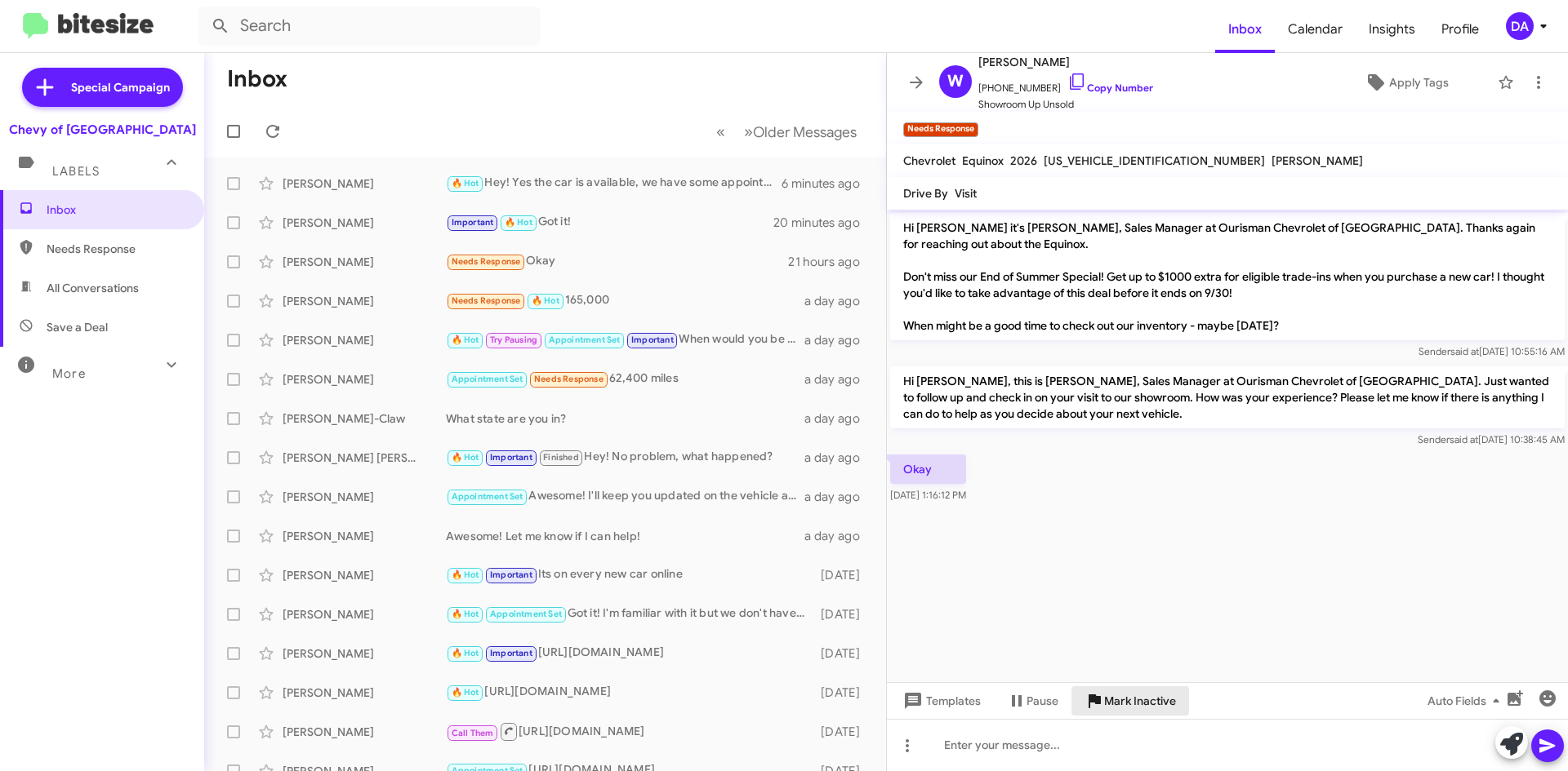
click at [1164, 702] on span "Mark Inactive" at bounding box center [1140, 701] width 72 height 30
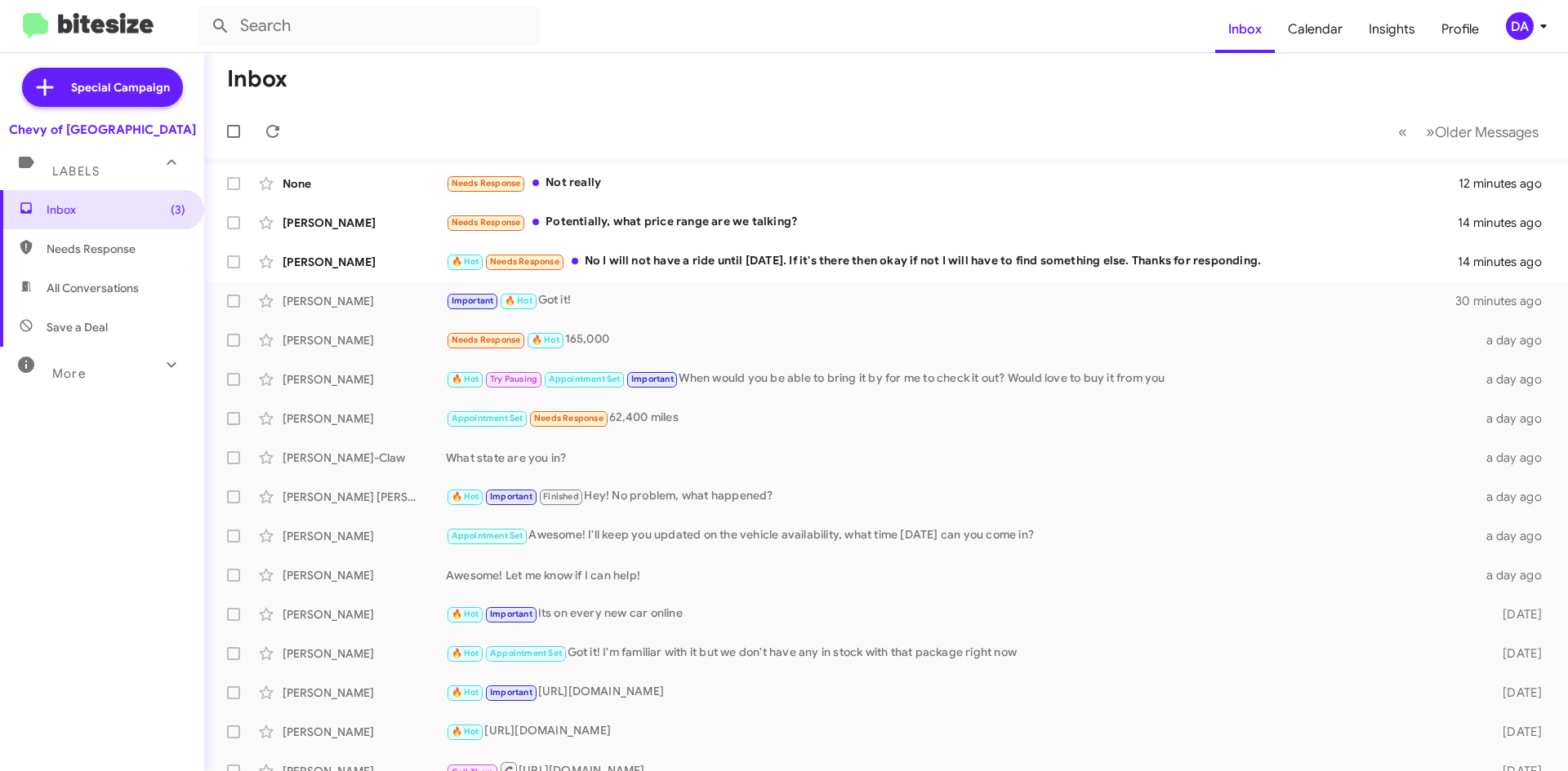
click at [956, 144] on mat-toolbar-row "« Previous » Next Older Messages" at bounding box center [887, 132] width 1364 height 52
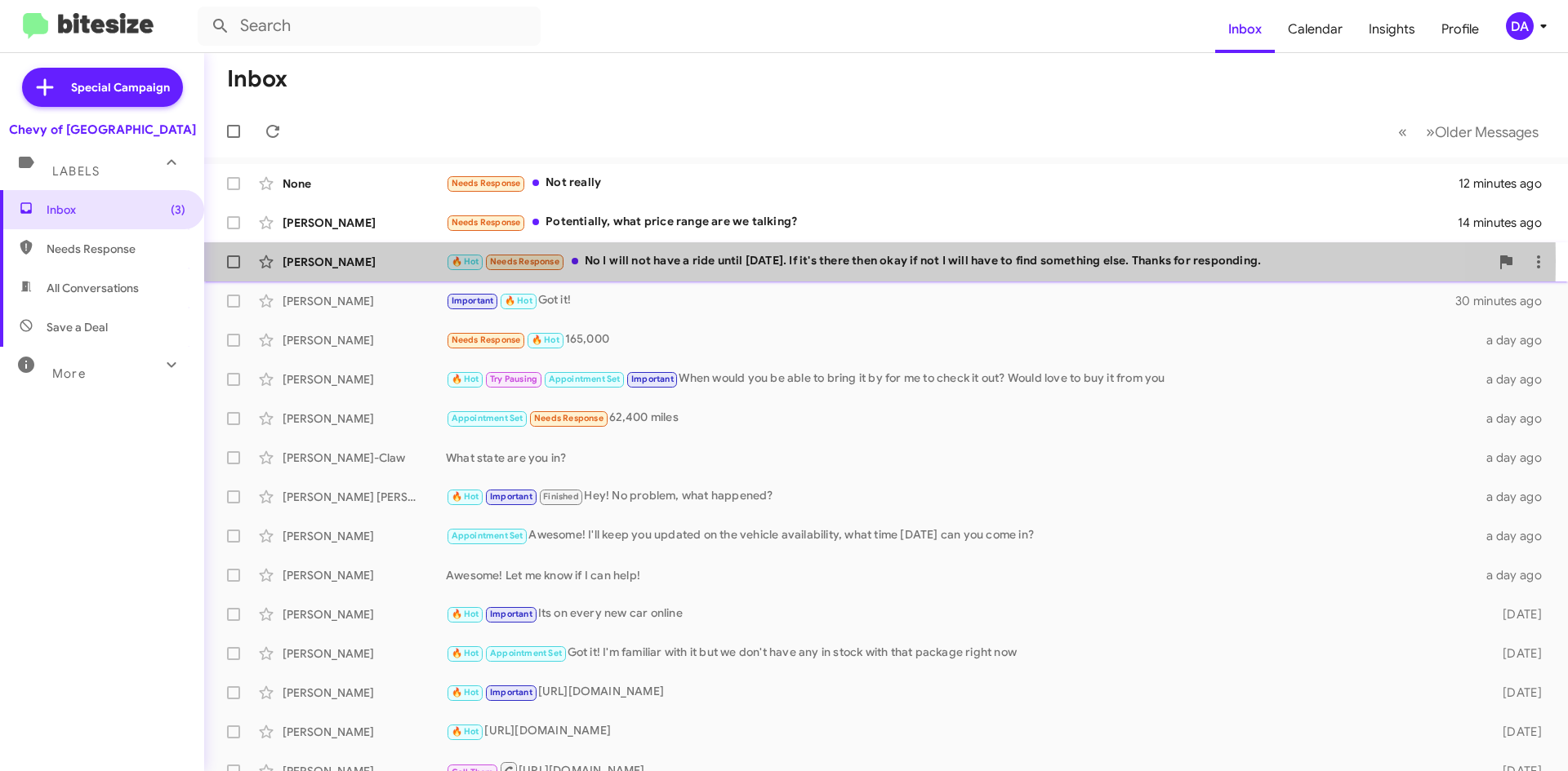
click at [680, 261] on div "🔥 Hot Needs Response No I will not have a ride until [DATE]. If it's there then…" at bounding box center [968, 261] width 1044 height 19
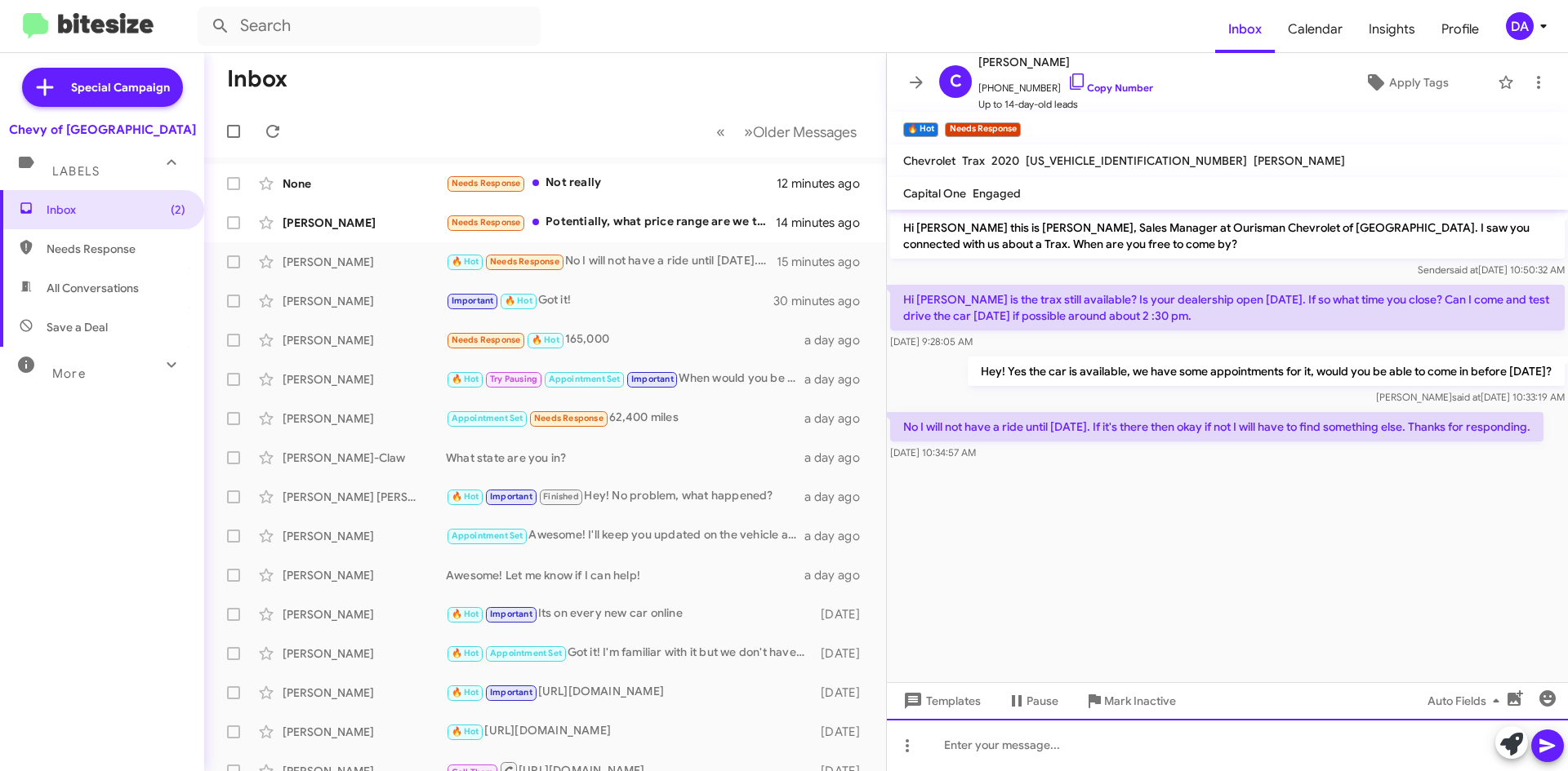
click at [1069, 753] on div at bounding box center [1227, 745] width 681 height 52
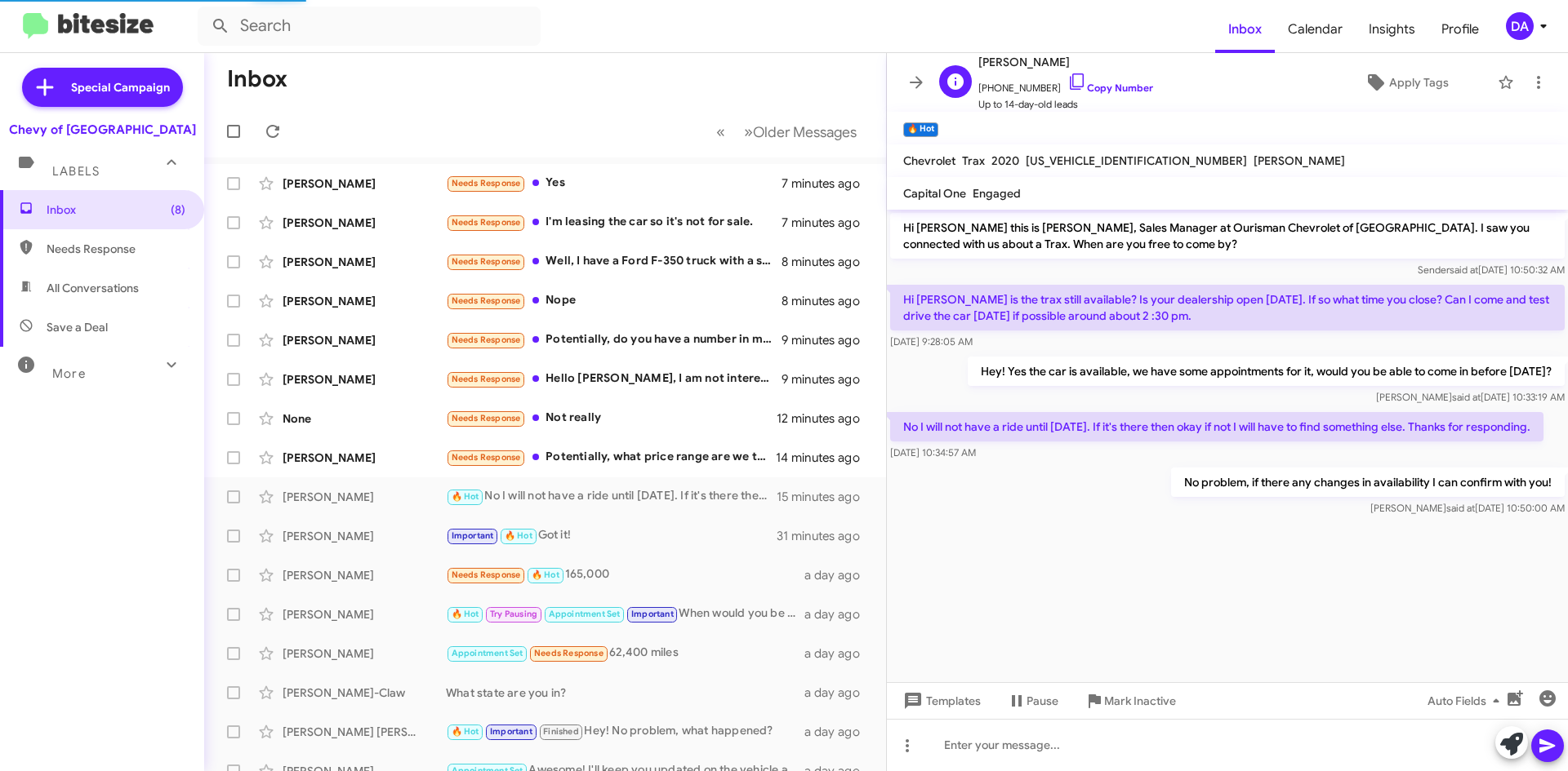
click at [1094, 86] on link "Copy Number" at bounding box center [1110, 88] width 86 height 13
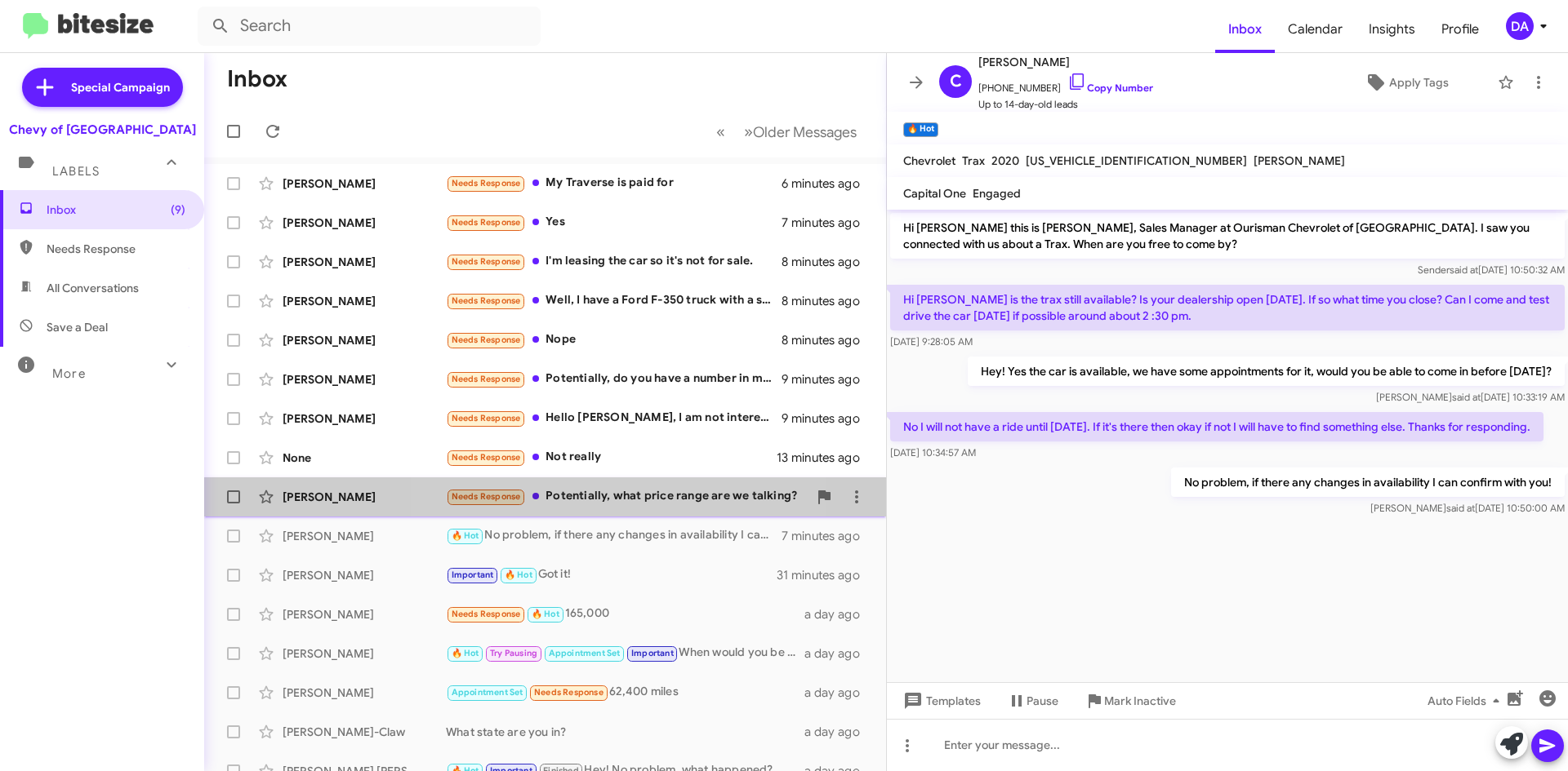
click at [590, 510] on div "[PERSON_NAME] Needs Response Potentially, what price range are we talking? 15 m…" at bounding box center [545, 497] width 656 height 32
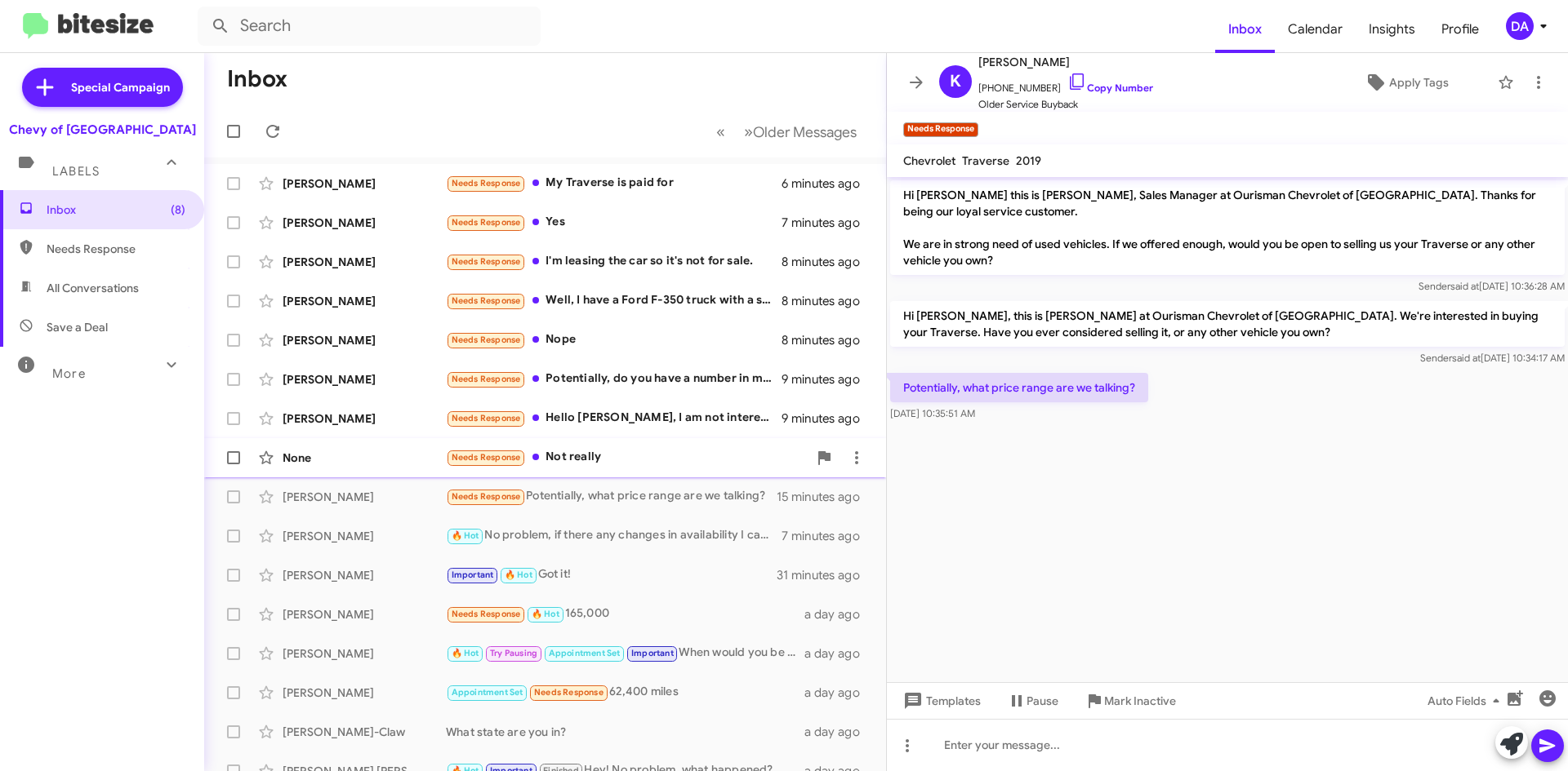
click at [642, 449] on div "Needs Response Not really" at bounding box center [626, 458] width 361 height 19
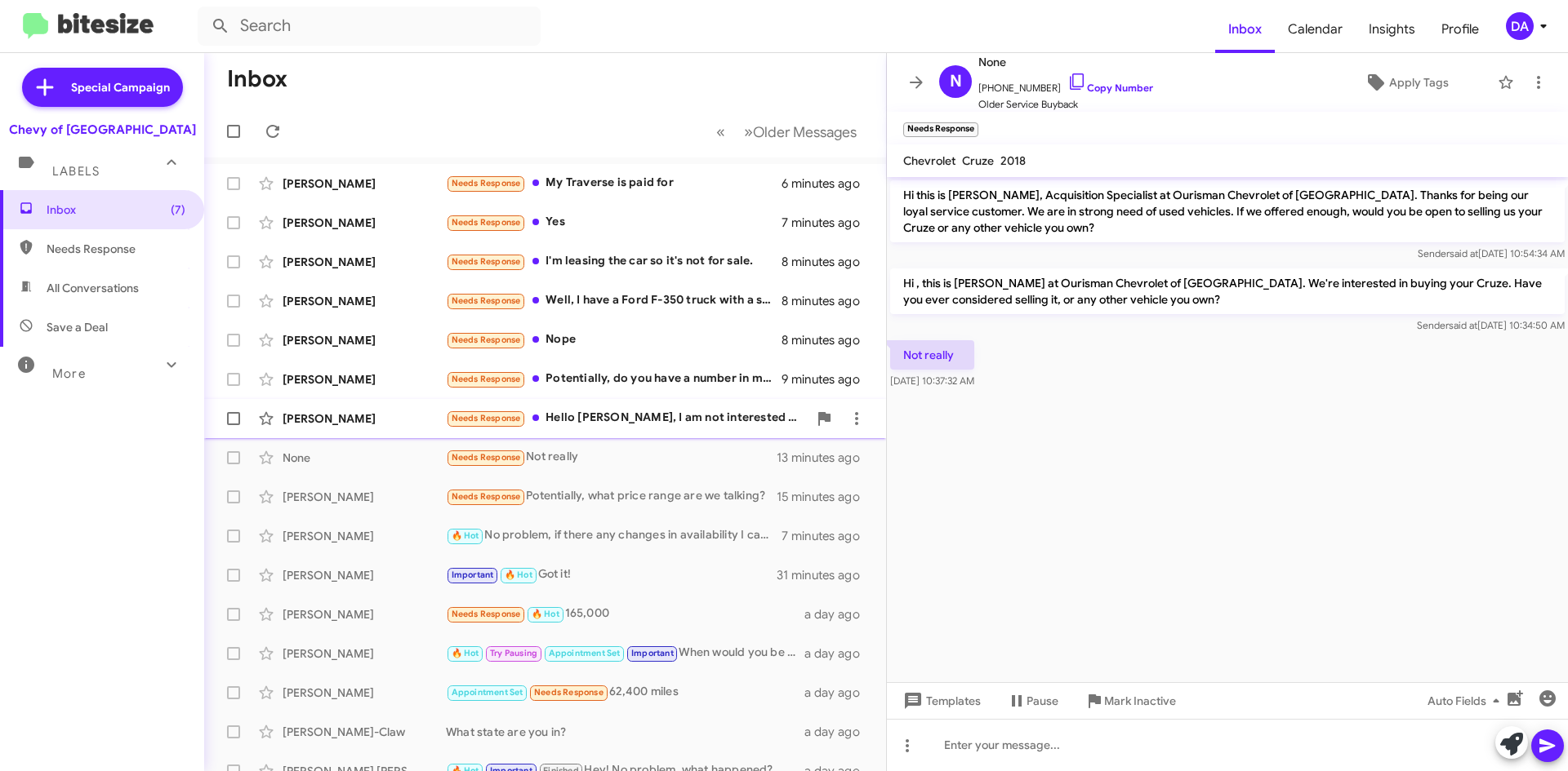
click at [654, 416] on div "Needs Response Hello [PERSON_NAME], I am not interested in selling my trax but …" at bounding box center [626, 418] width 361 height 19
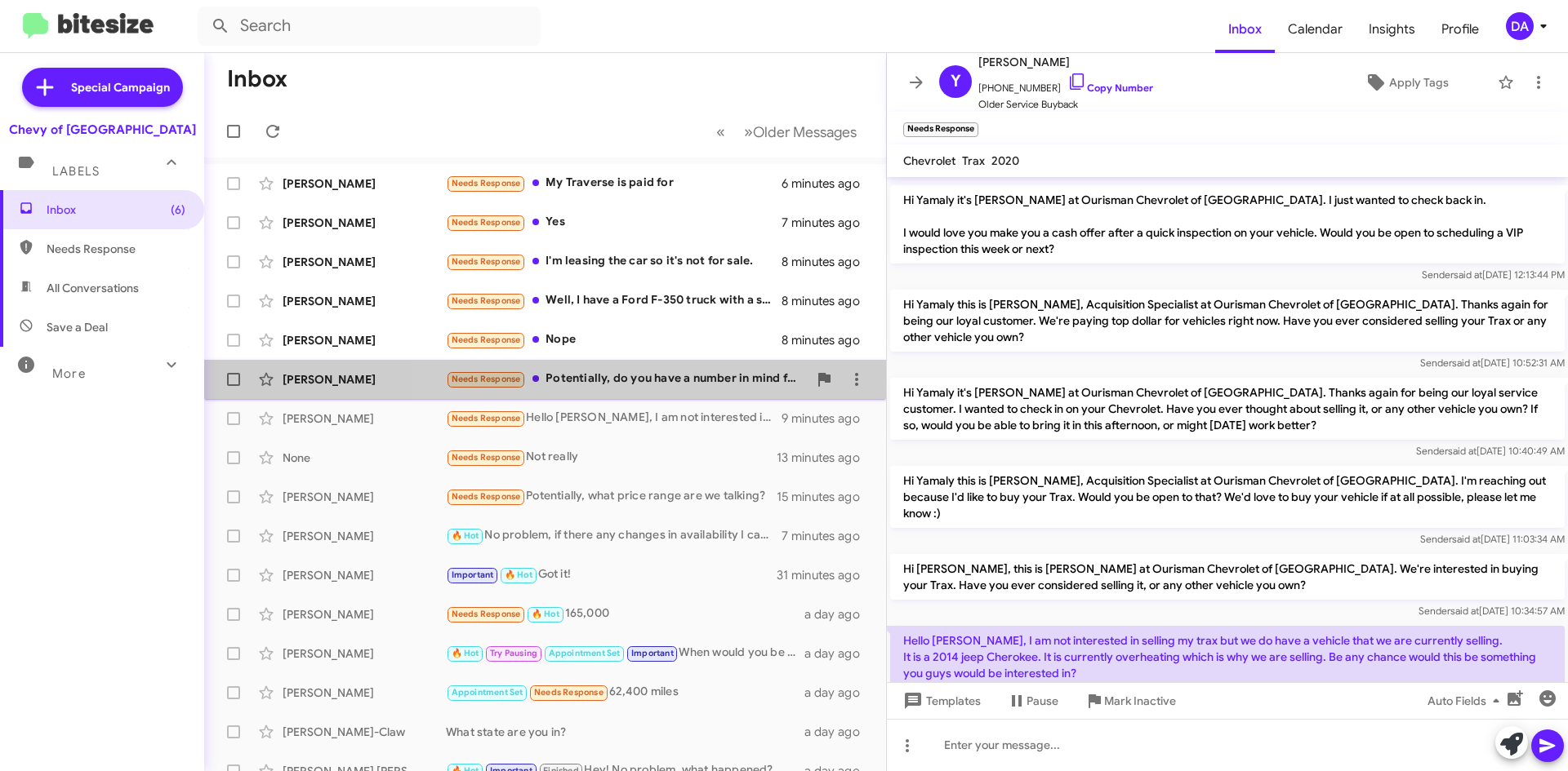
click at [652, 387] on div "Needs Response Potentially, do you have a number in mind for the Spark?" at bounding box center [626, 379] width 361 height 19
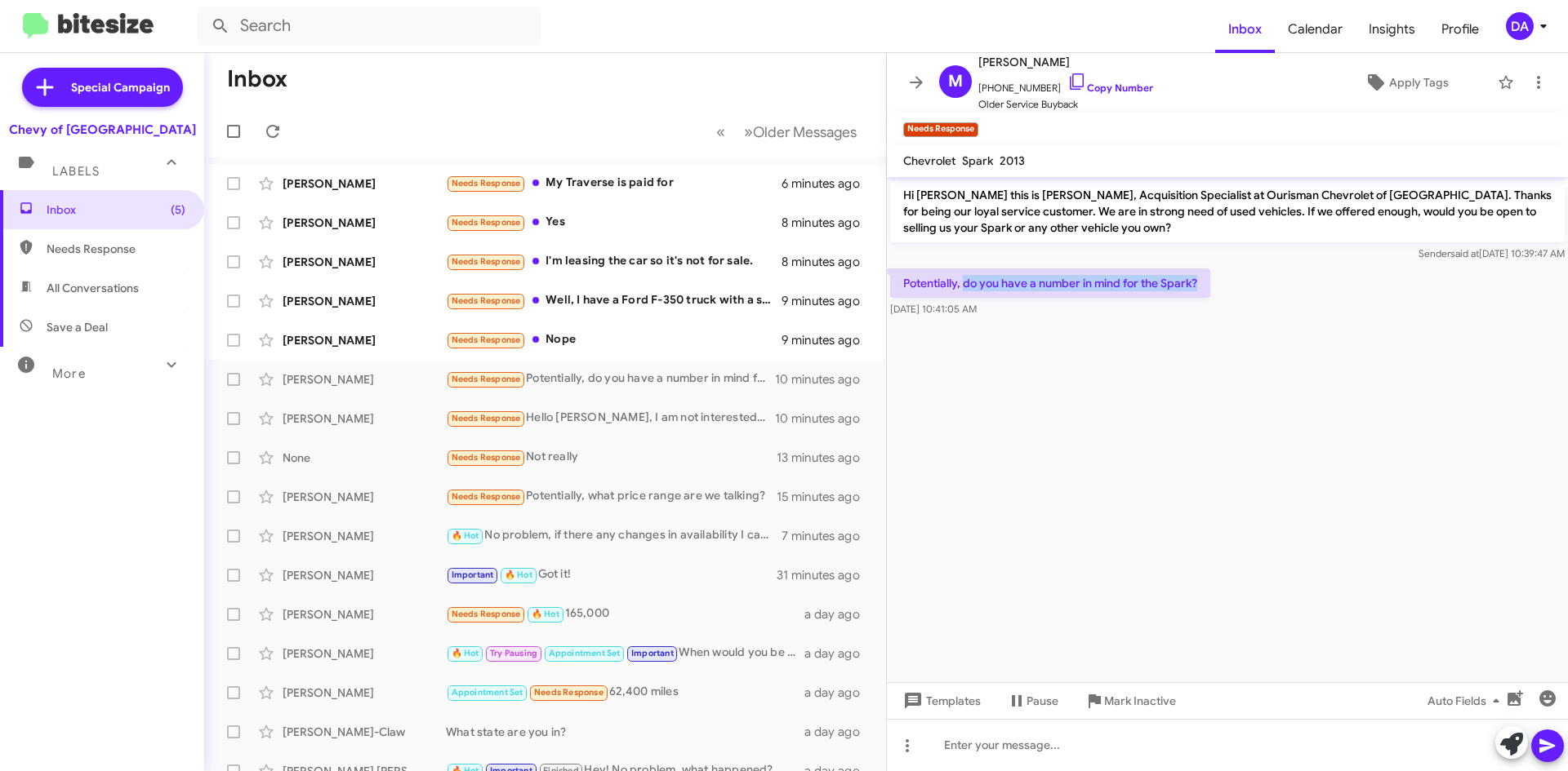
drag, startPoint x: 1208, startPoint y: 279, endPoint x: 963, endPoint y: 266, distance: 245.3
click at [963, 266] on div "Potentially, do you have a number in mind for the Spark? [DATE] 10:41:05 AM" at bounding box center [1227, 294] width 681 height 56
click at [966, 284] on p "Potentially, do you have a number in mind for the Spark?" at bounding box center [1050, 283] width 320 height 30
click at [966, 289] on p "Potentially, do you have a number in mind for the Spark?" at bounding box center [1050, 283] width 320 height 30
click at [596, 338] on div "Needs Response Nope" at bounding box center [626, 340] width 361 height 19
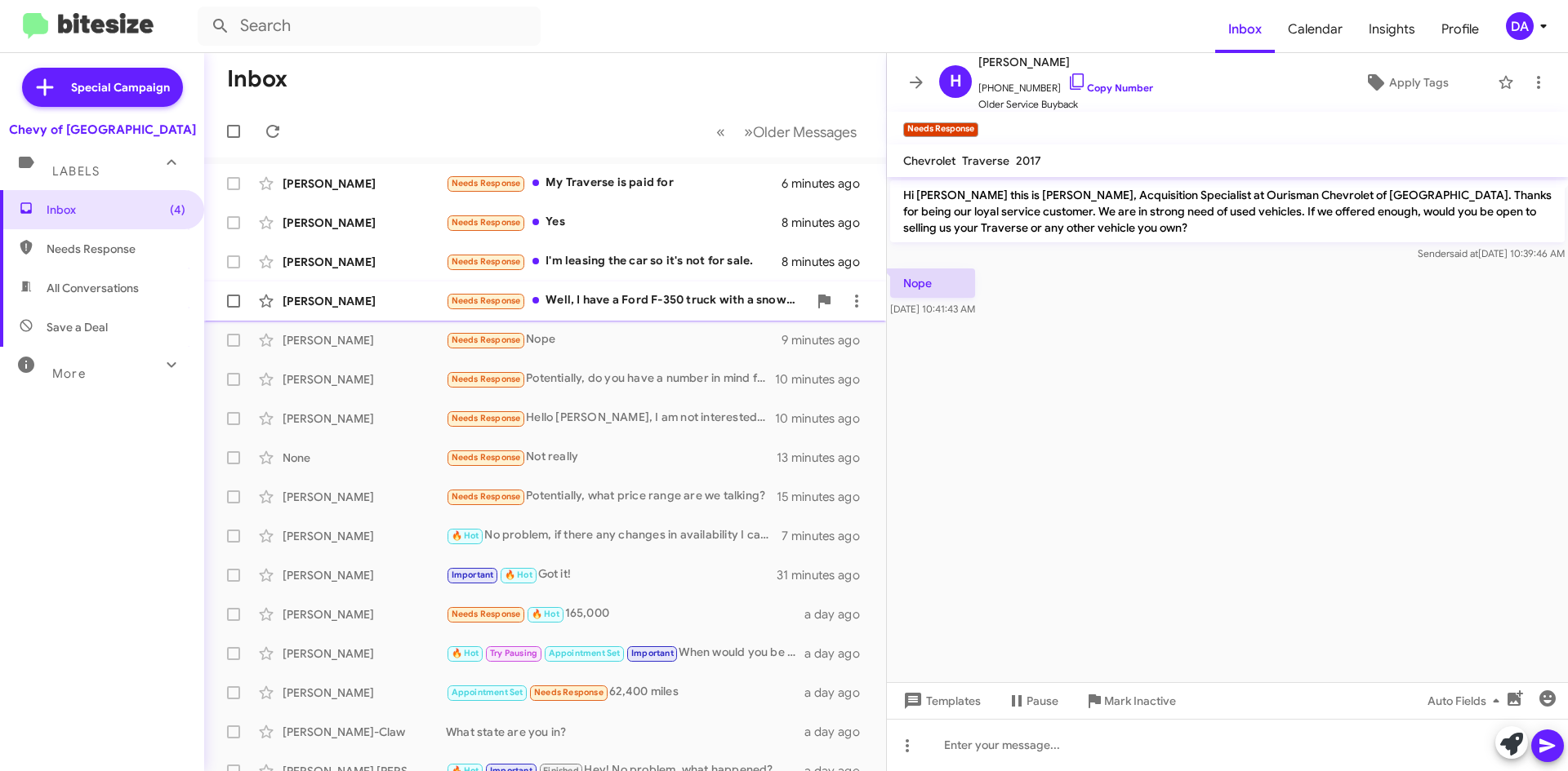
click at [616, 305] on div "Needs Response Well, I have a Ford F-350 truck with a snowplow and two sets of …" at bounding box center [626, 301] width 361 height 19
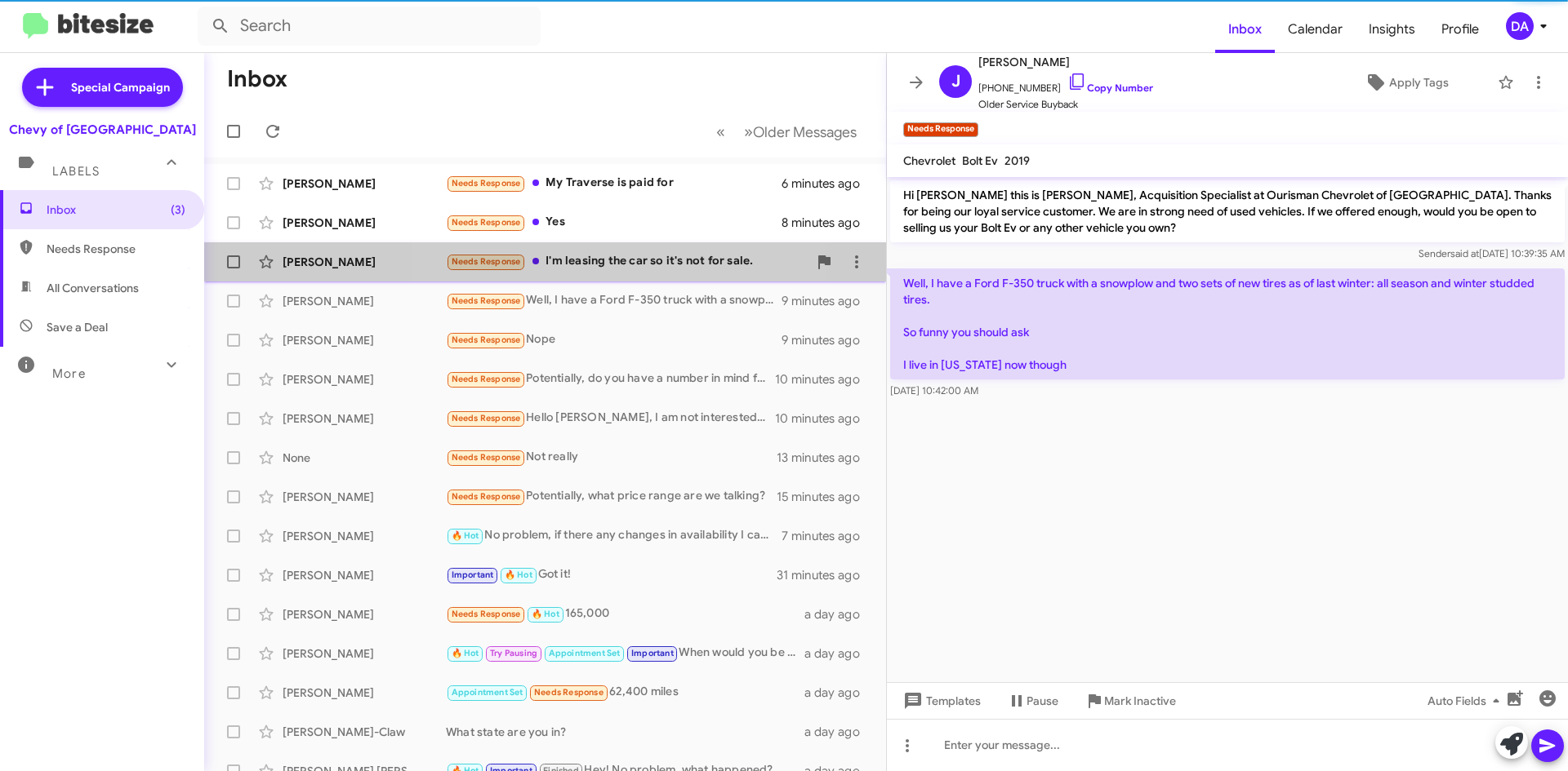
click at [627, 260] on div "Needs Response I'm leasing the car so it's not for sale." at bounding box center [626, 261] width 361 height 19
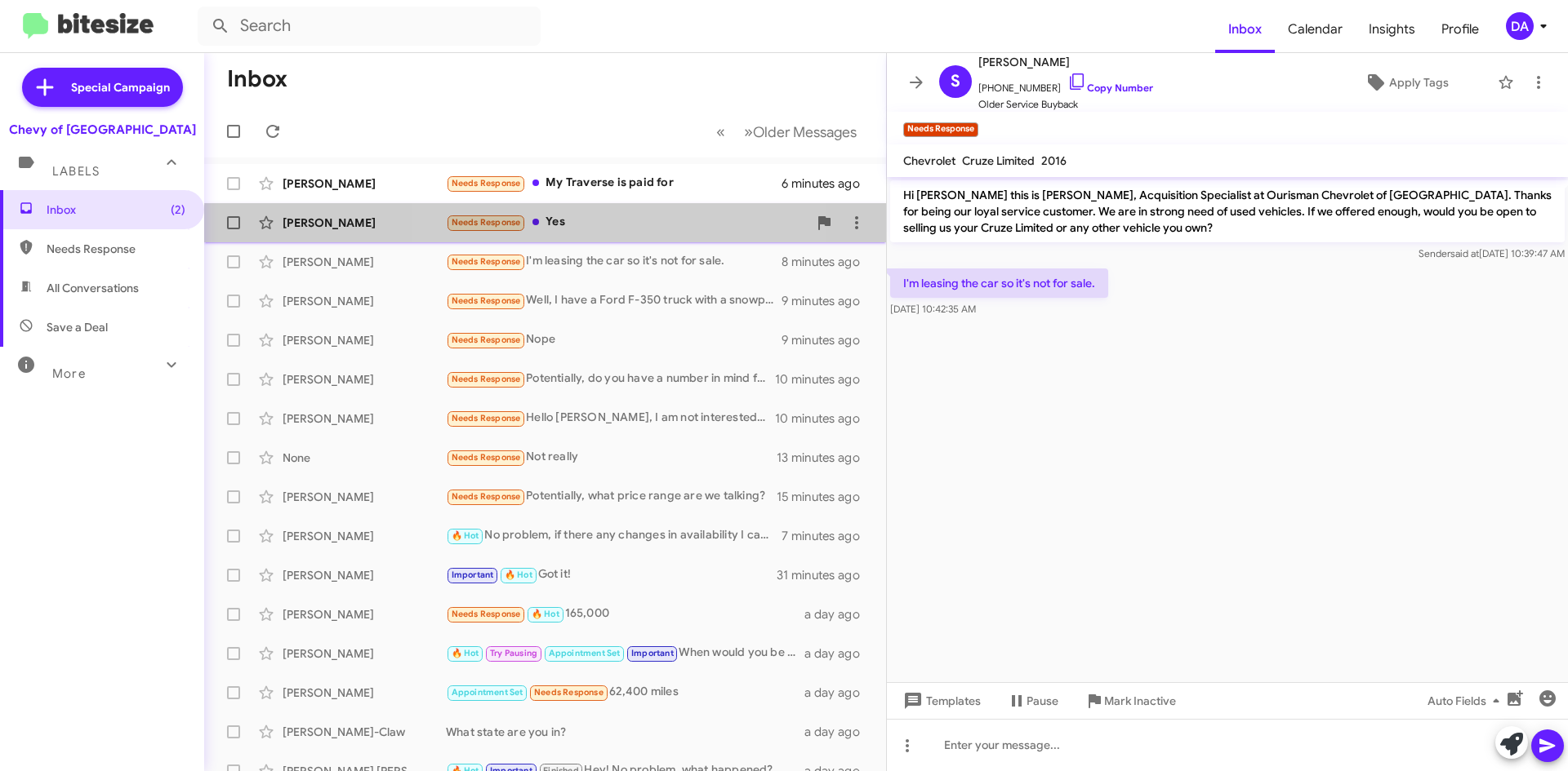
click at [637, 231] on div "Needs Response Yes" at bounding box center [626, 222] width 361 height 19
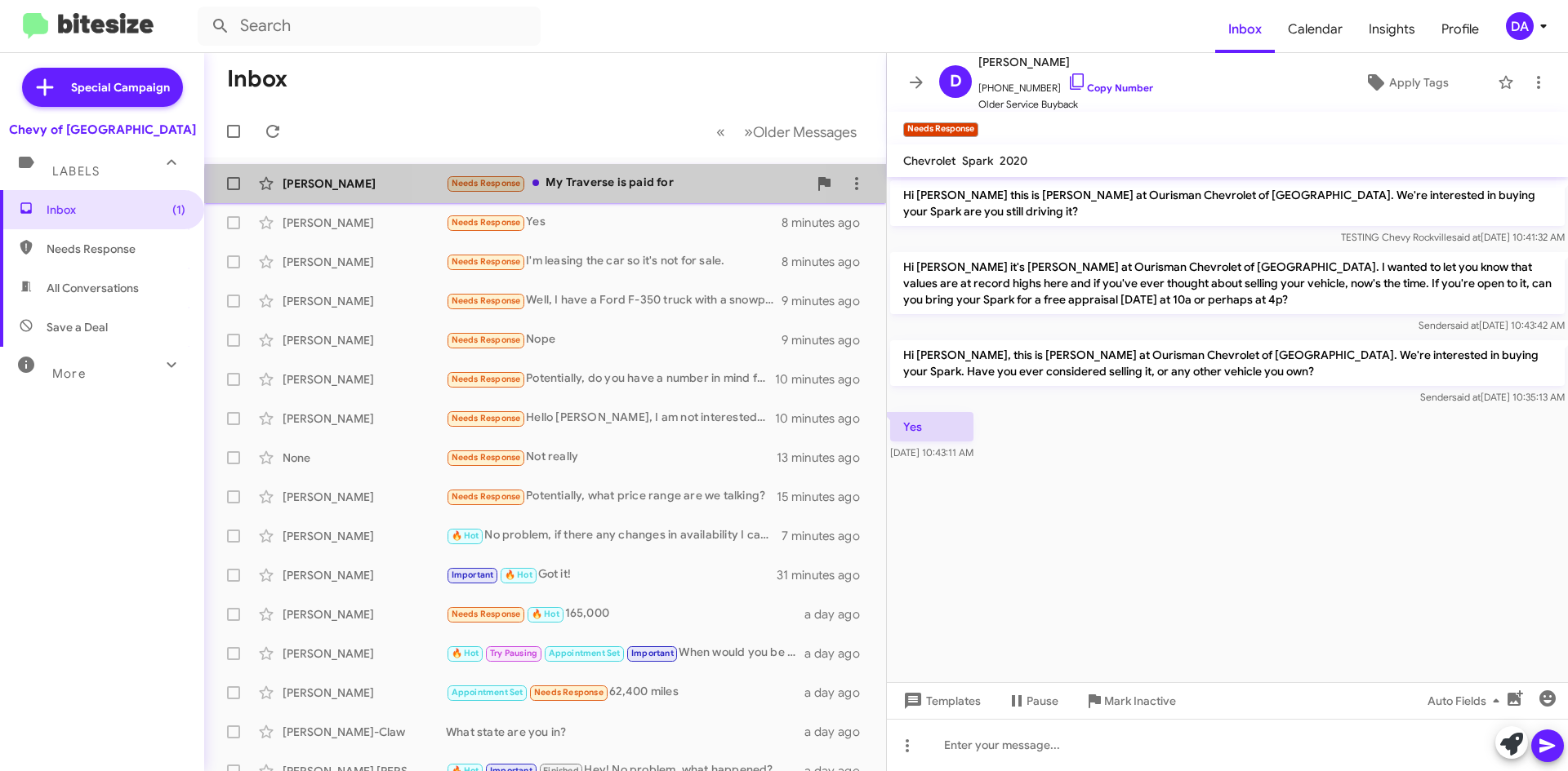
click at [639, 195] on div "[PERSON_NAME] Needs Response My Traverse is paid for 6 minutes ago" at bounding box center [545, 184] width 656 height 32
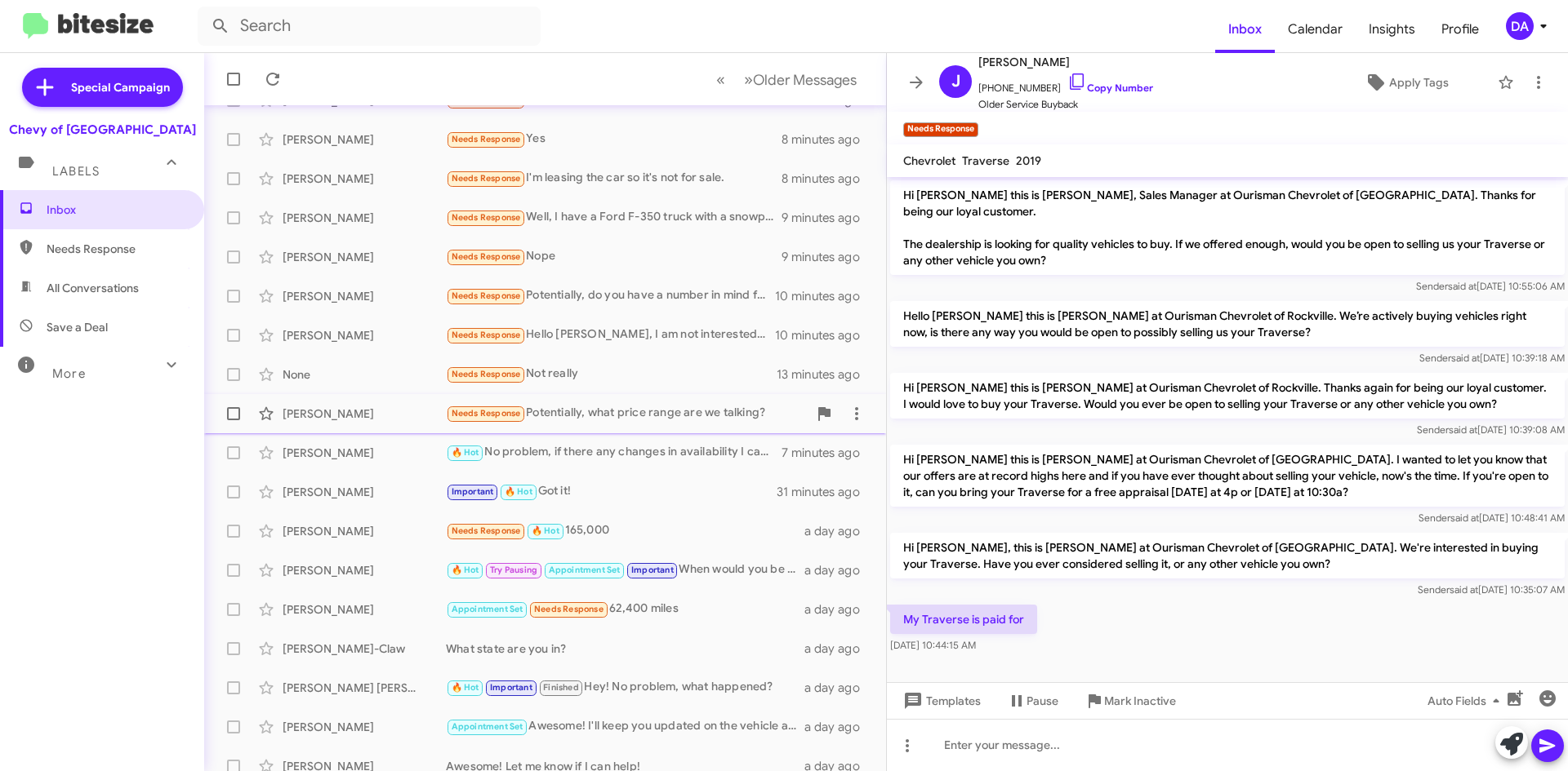
scroll to position [163, 0]
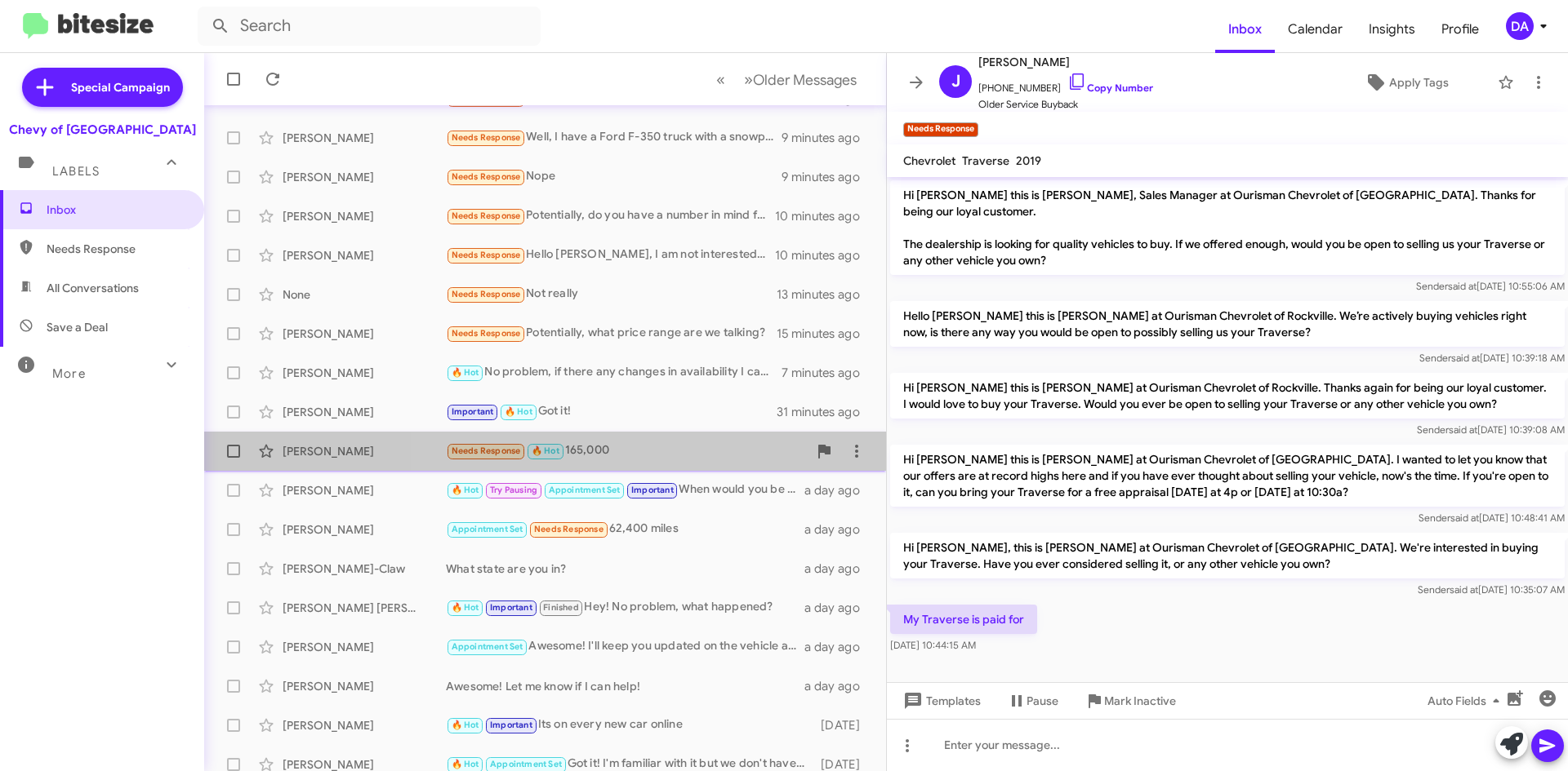
click at [655, 435] on div "[PERSON_NAME] Needs Response 🔥 Hot 165,000 a day ago" at bounding box center [545, 451] width 656 height 32
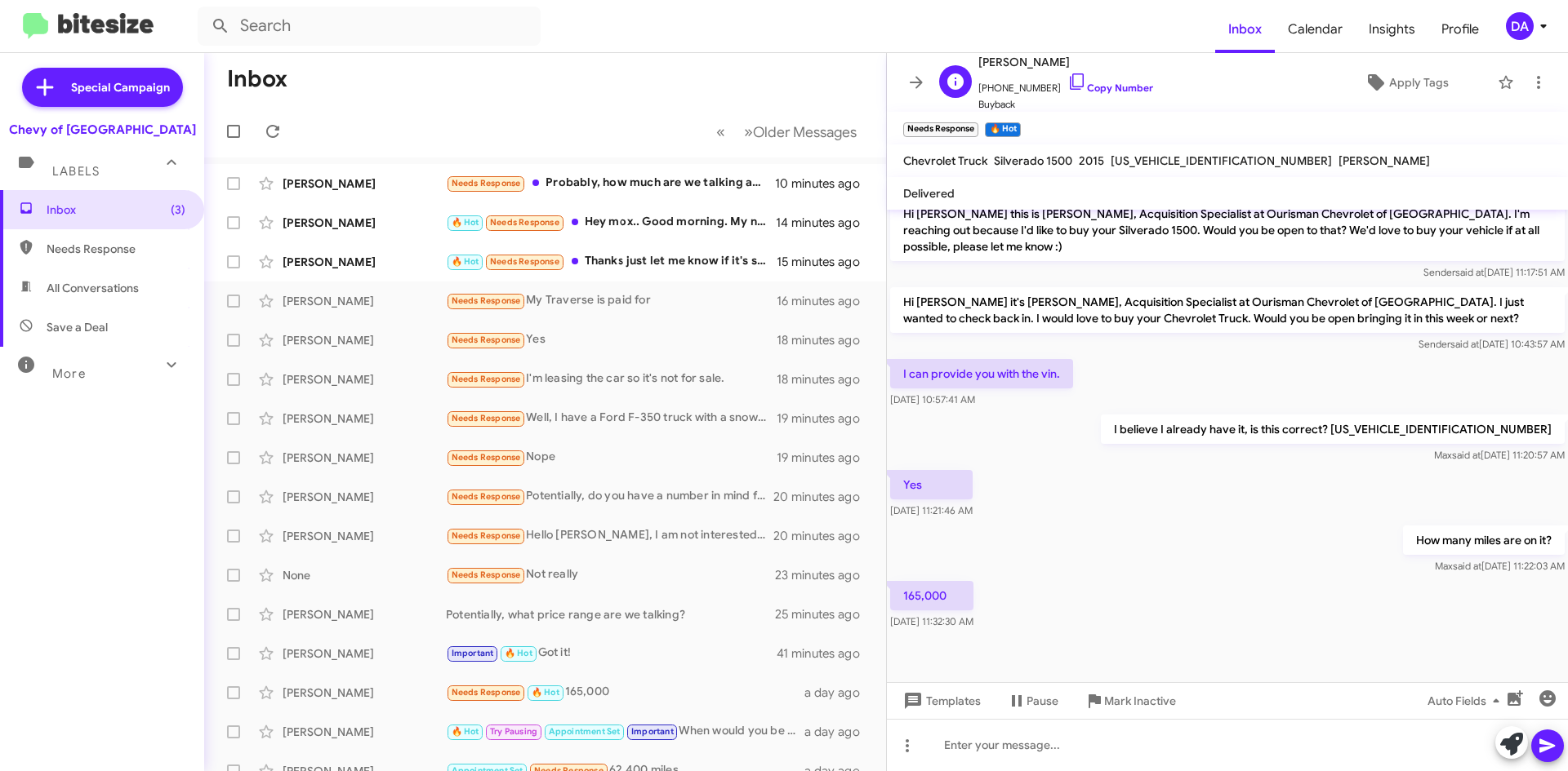
click at [1162, 109] on div "A [PERSON_NAME] [PHONE_NUMBER] Copy Number Buyback Apply Tags" at bounding box center [1211, 82] width 557 height 60
click at [269, 135] on icon at bounding box center [272, 132] width 14 height 14
